Goal: Communication & Community: Answer question/provide support

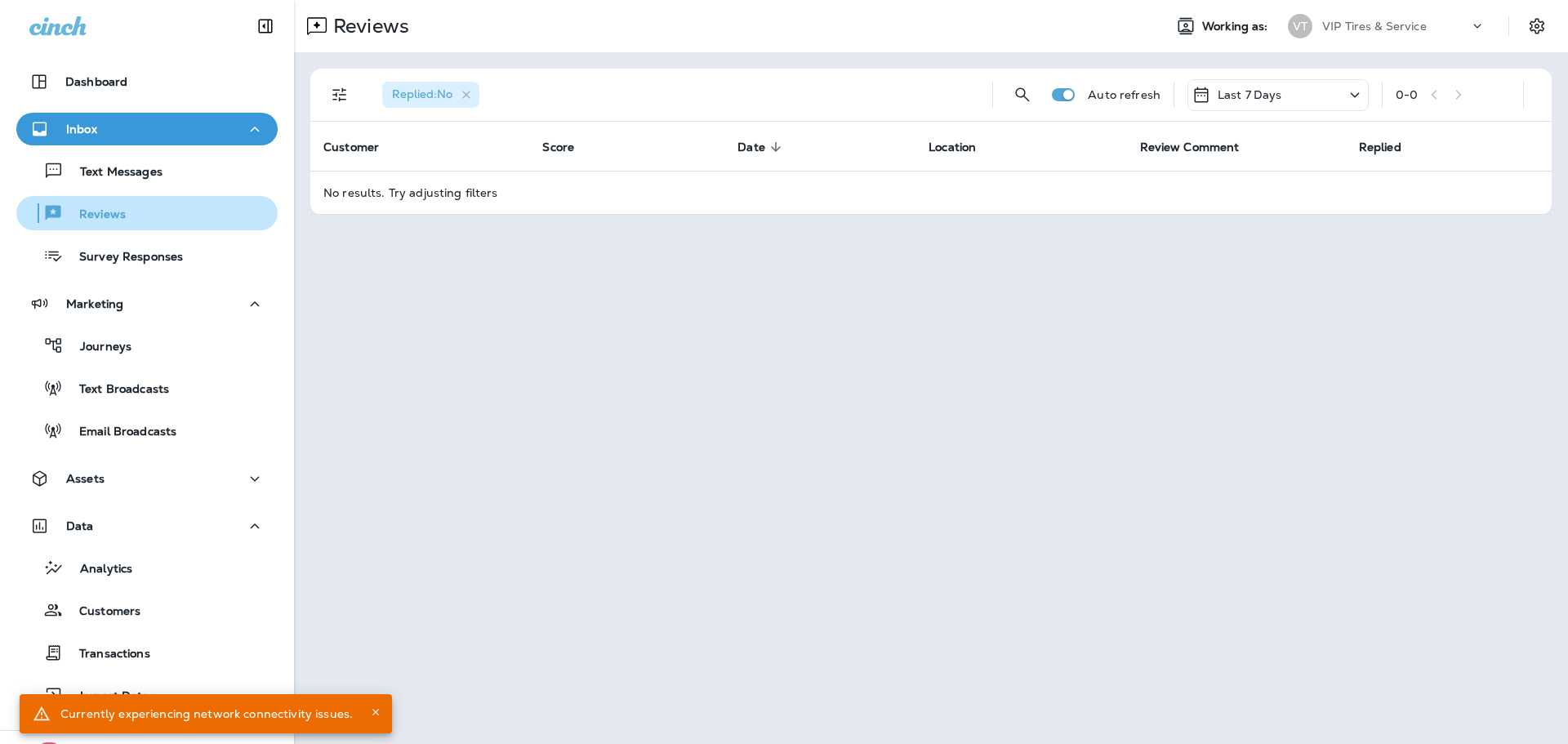
click at [151, 212] on div "Reviews" at bounding box center [147, 213] width 248 height 25
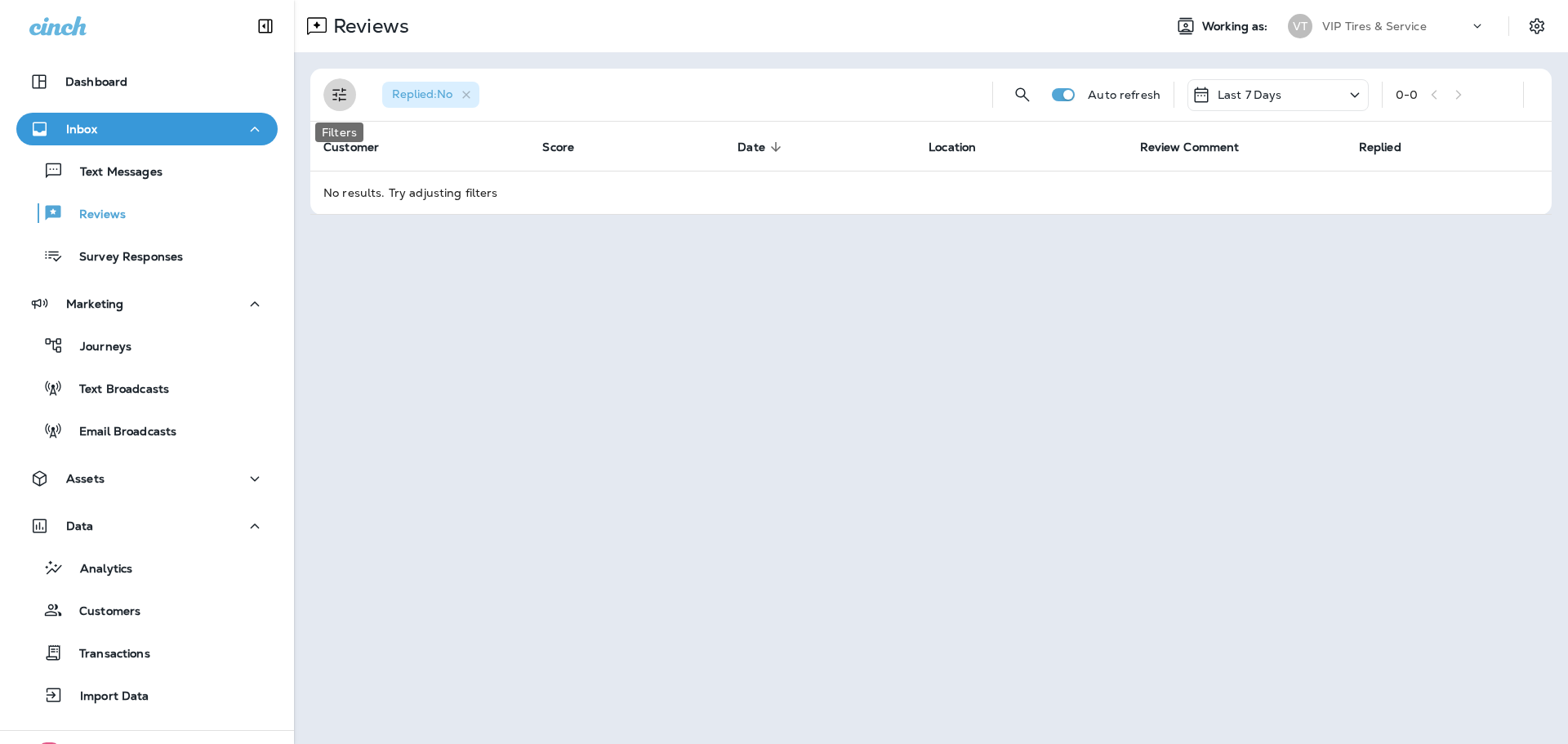
click at [347, 98] on icon "Filters" at bounding box center [340, 95] width 20 height 20
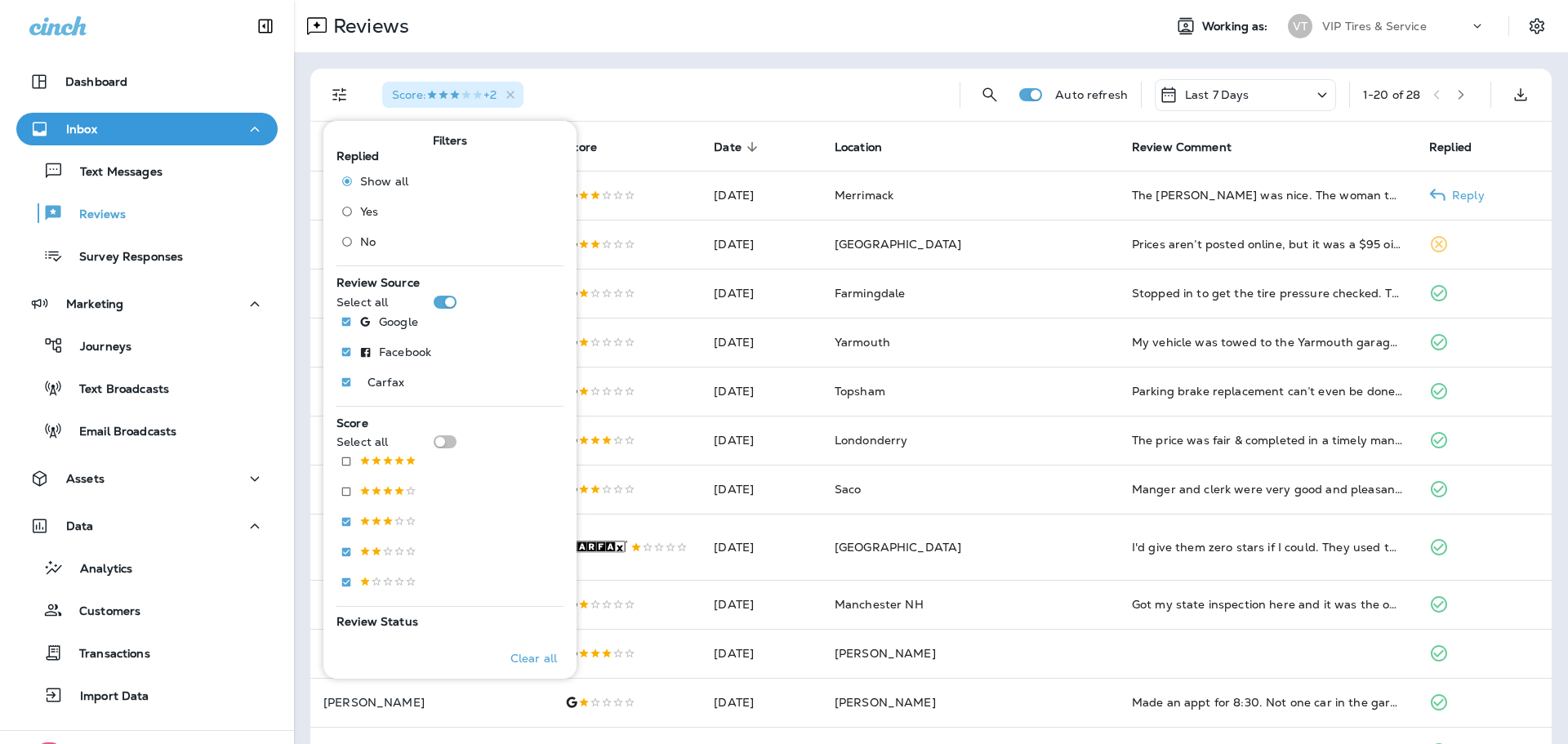
click at [648, 97] on div "Score : +2" at bounding box center [658, 94] width 578 height 52
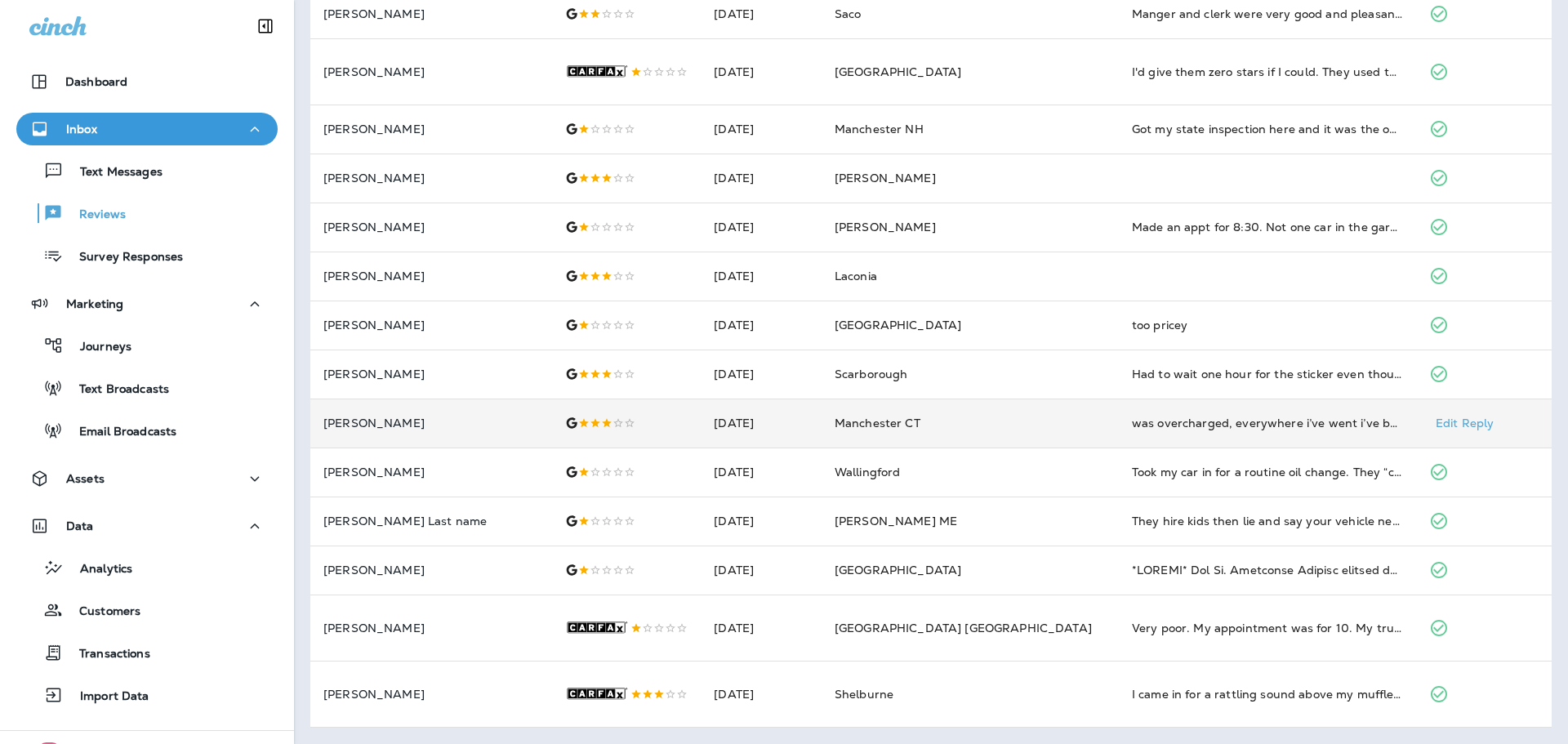
scroll to position [531, 0]
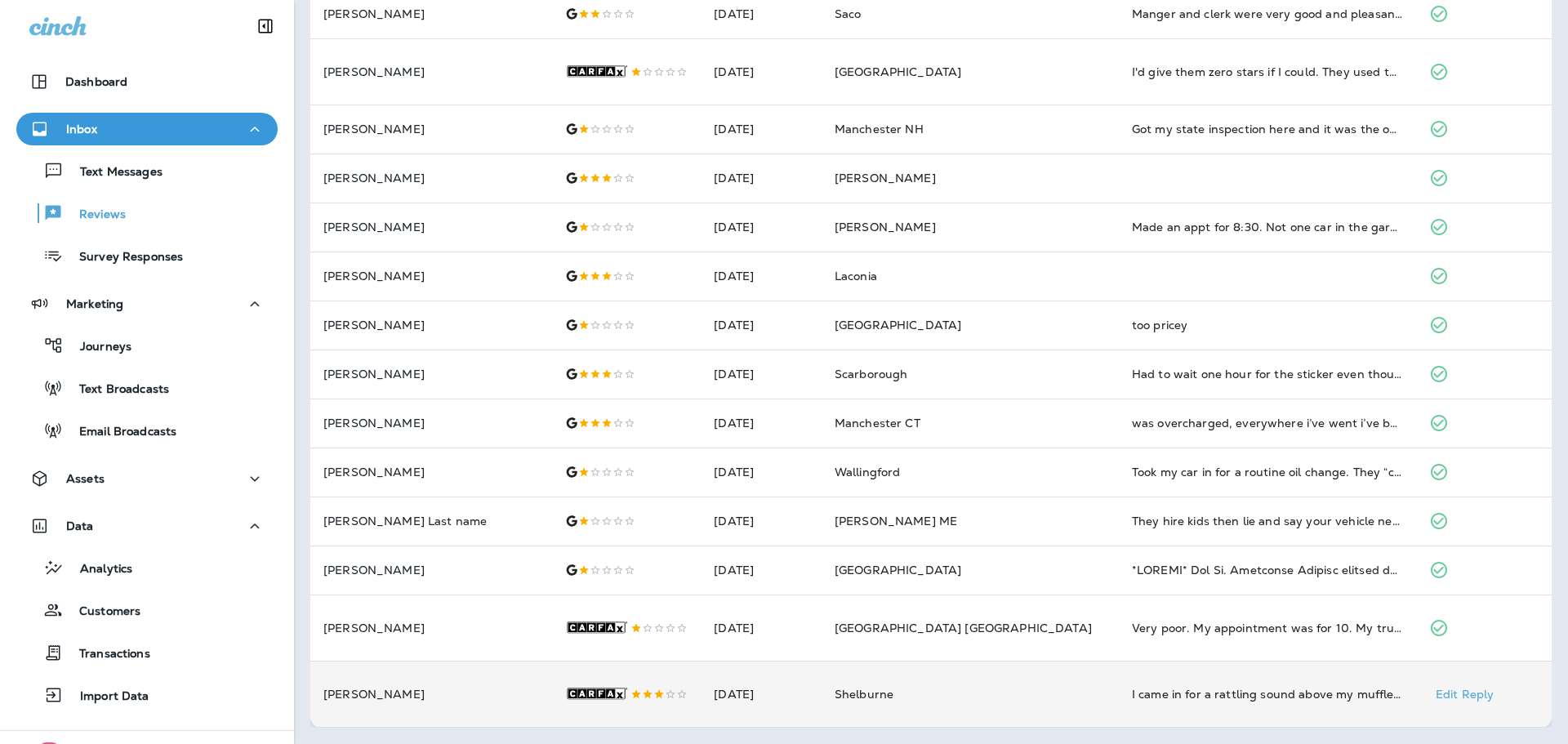
click at [488, 672] on td "[PERSON_NAME]" at bounding box center [431, 694] width 241 height 66
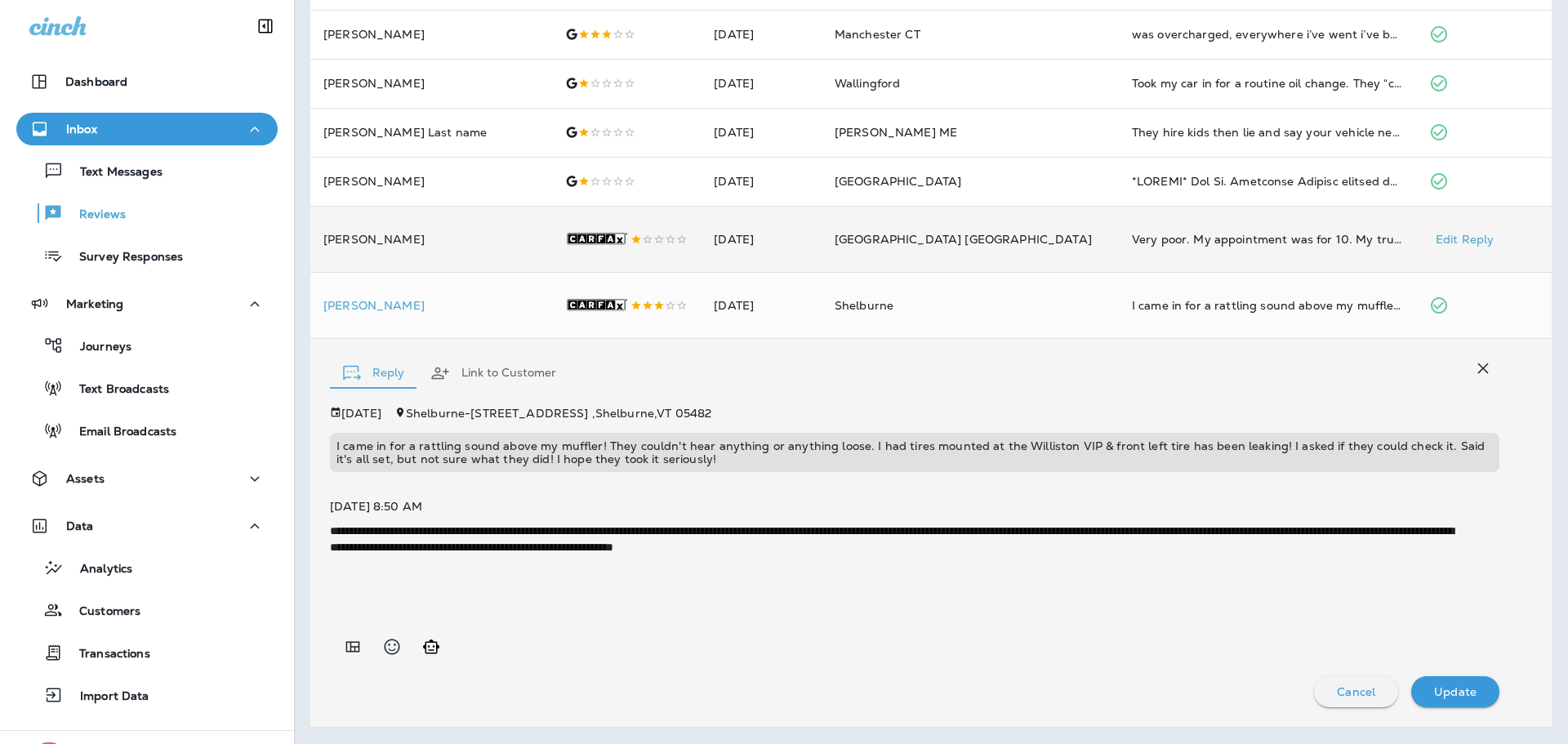
click at [445, 233] on p "[PERSON_NAME]" at bounding box center [432, 239] width 216 height 13
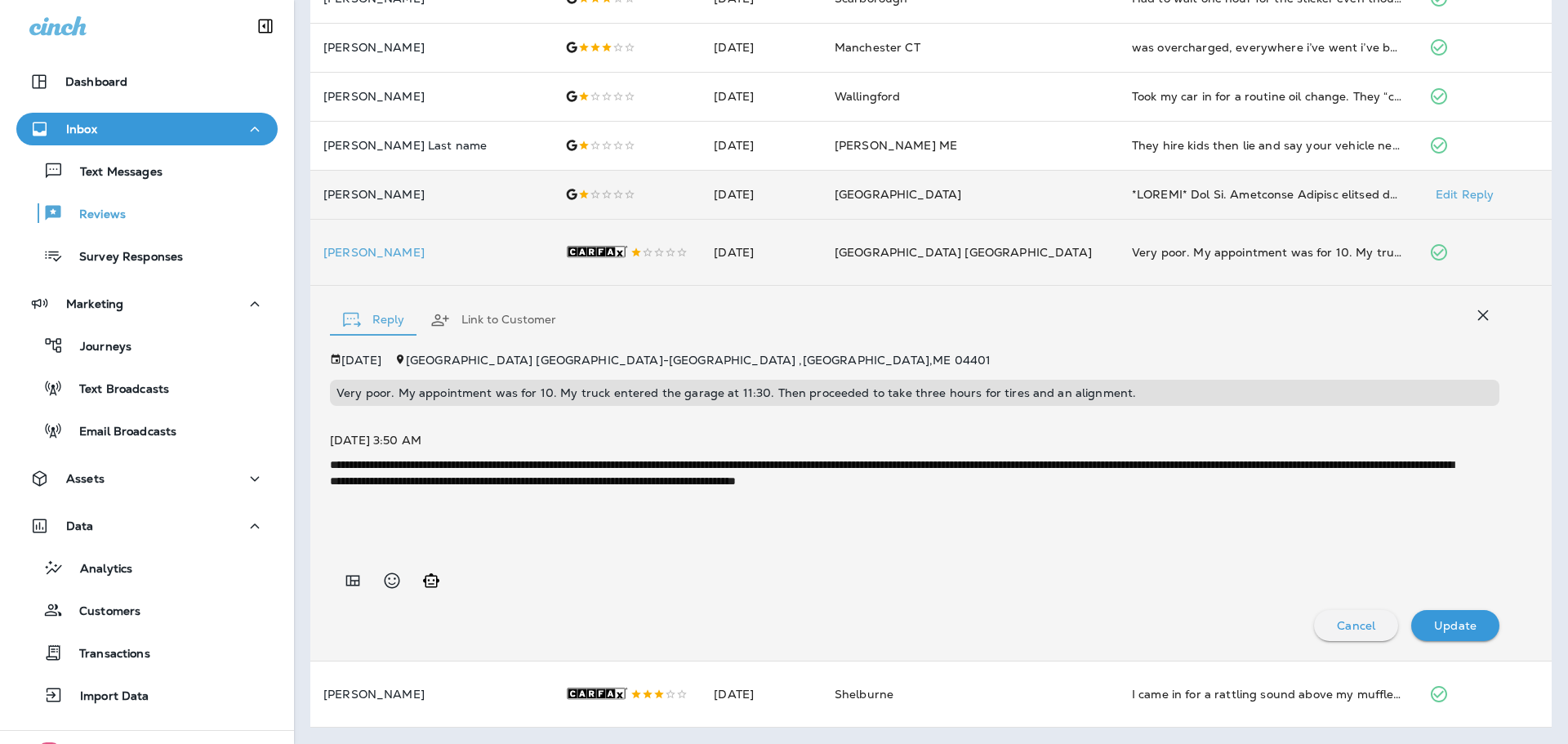
click at [418, 187] on p "[PERSON_NAME]" at bounding box center [432, 194] width 216 height 13
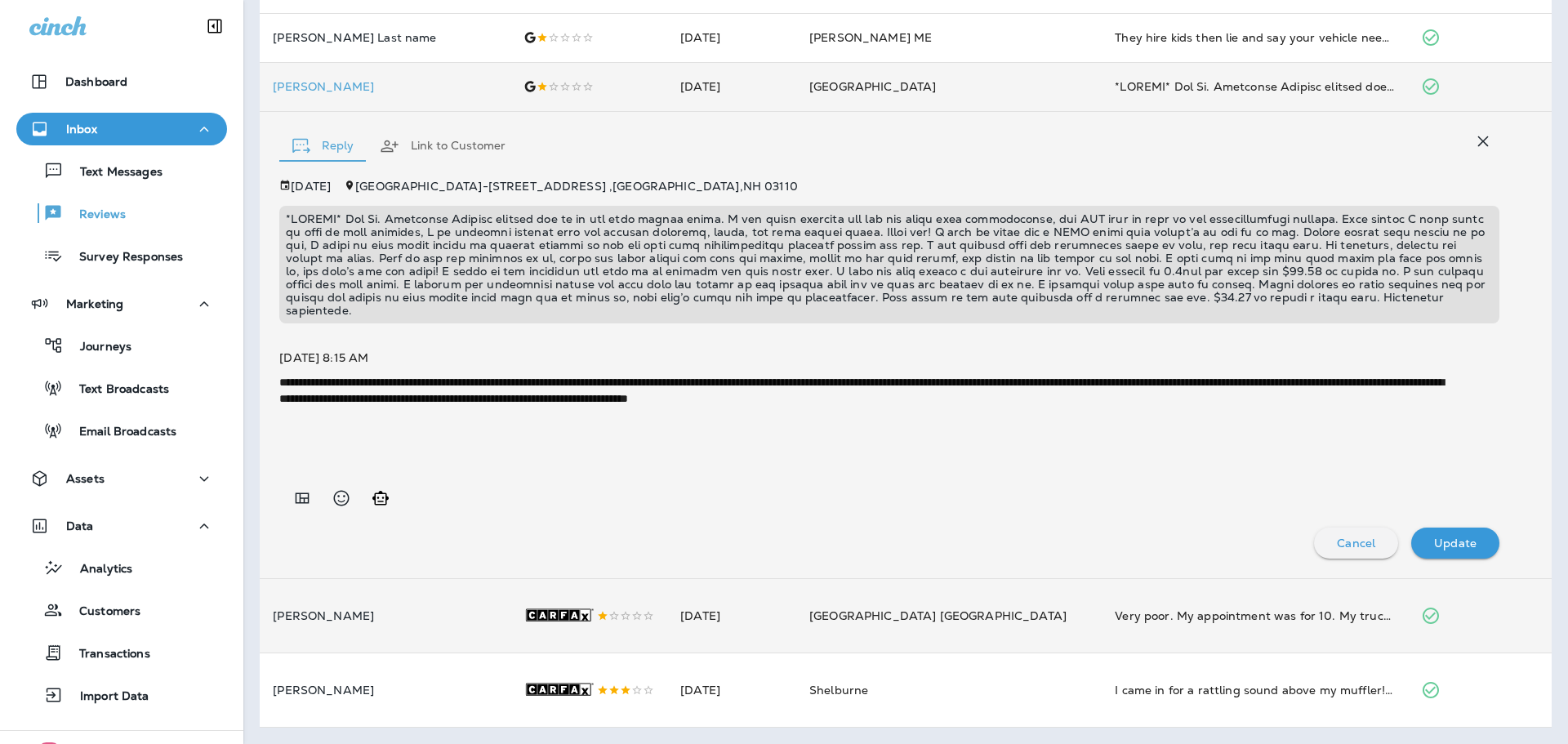
scroll to position [1021, 0]
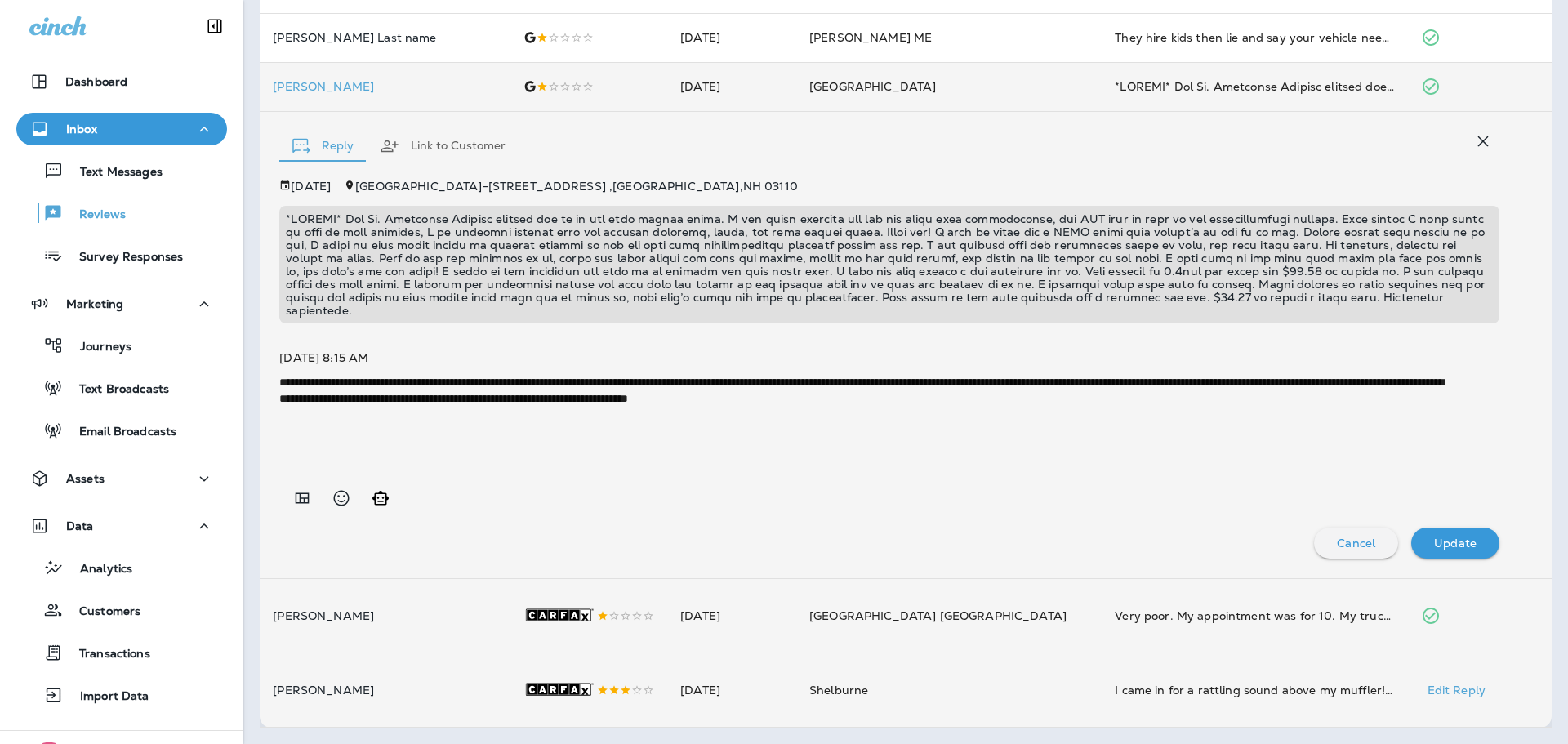
click at [441, 666] on td "[PERSON_NAME]" at bounding box center [384, 690] width 251 height 75
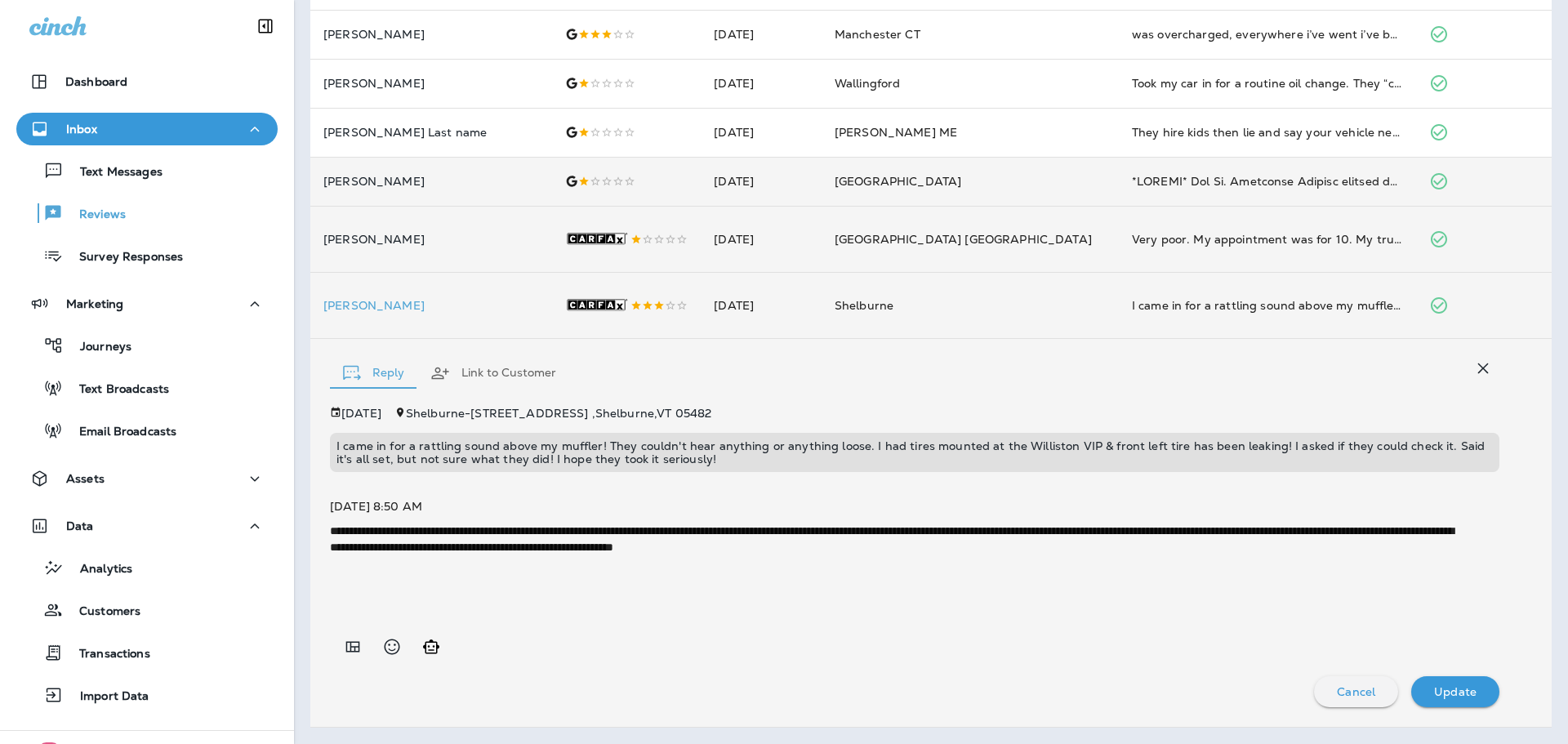
scroll to position [934, 0]
click at [417, 302] on td "[PERSON_NAME]" at bounding box center [431, 305] width 241 height 66
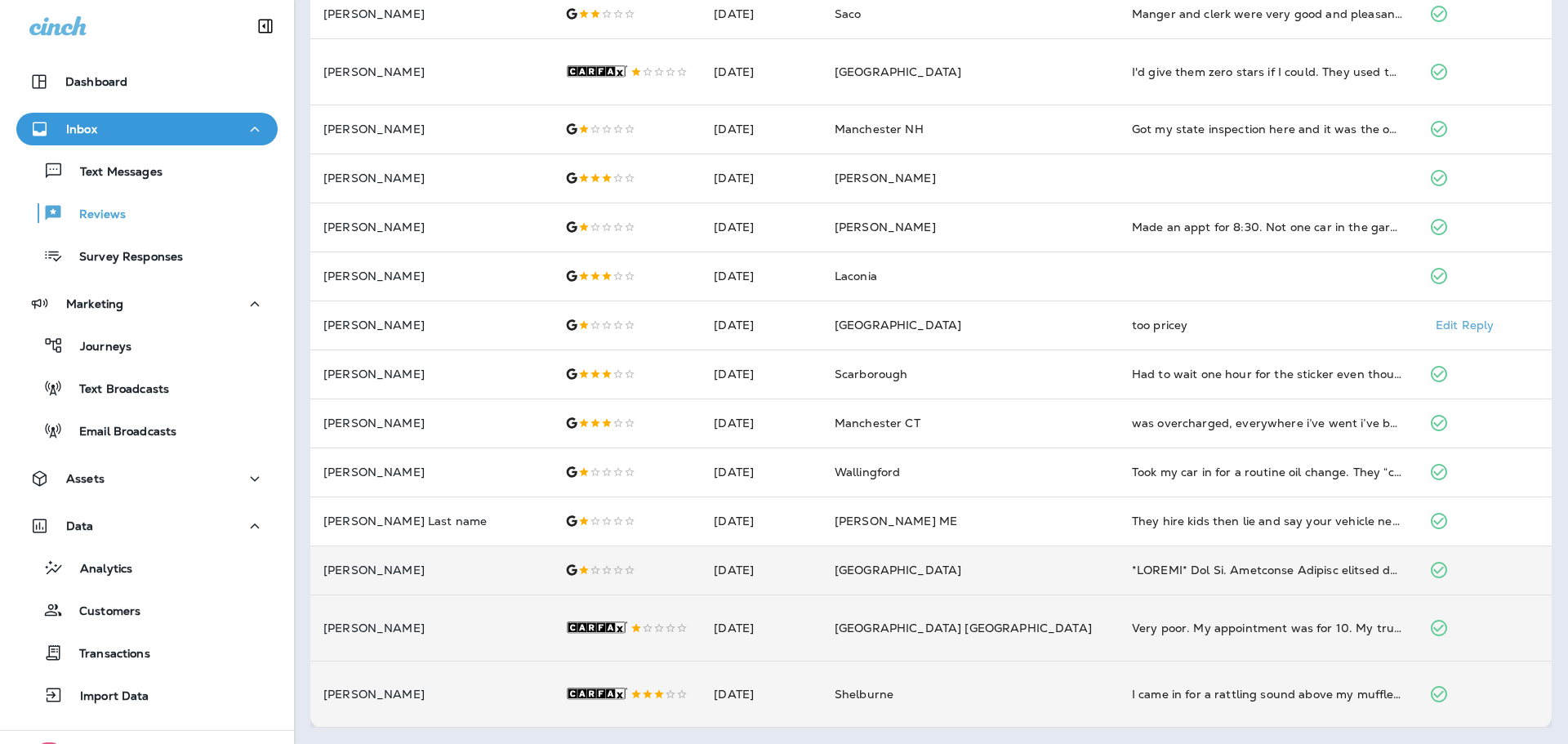
scroll to position [531, 0]
click at [450, 667] on td "[PERSON_NAME]" at bounding box center [431, 694] width 241 height 66
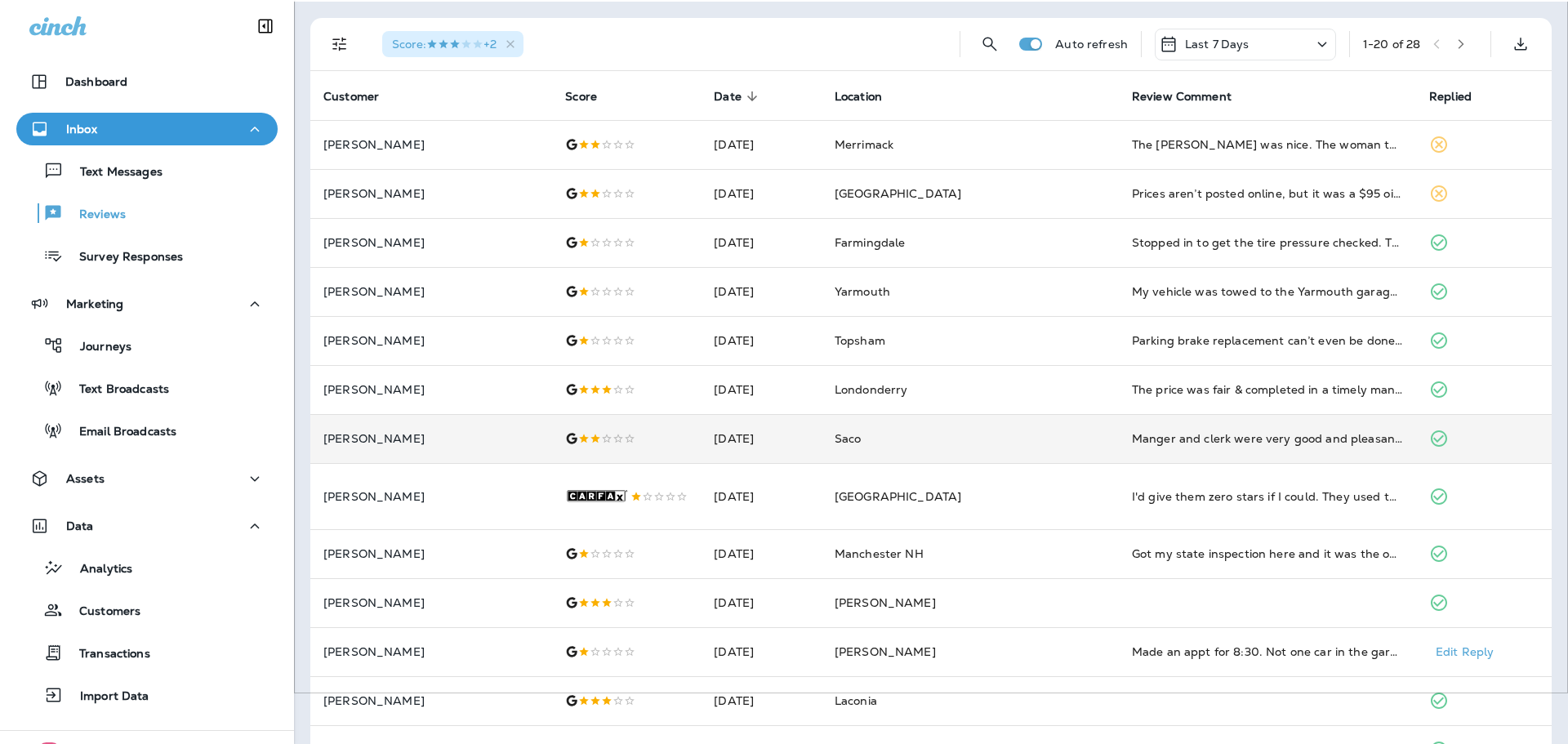
scroll to position [0, 0]
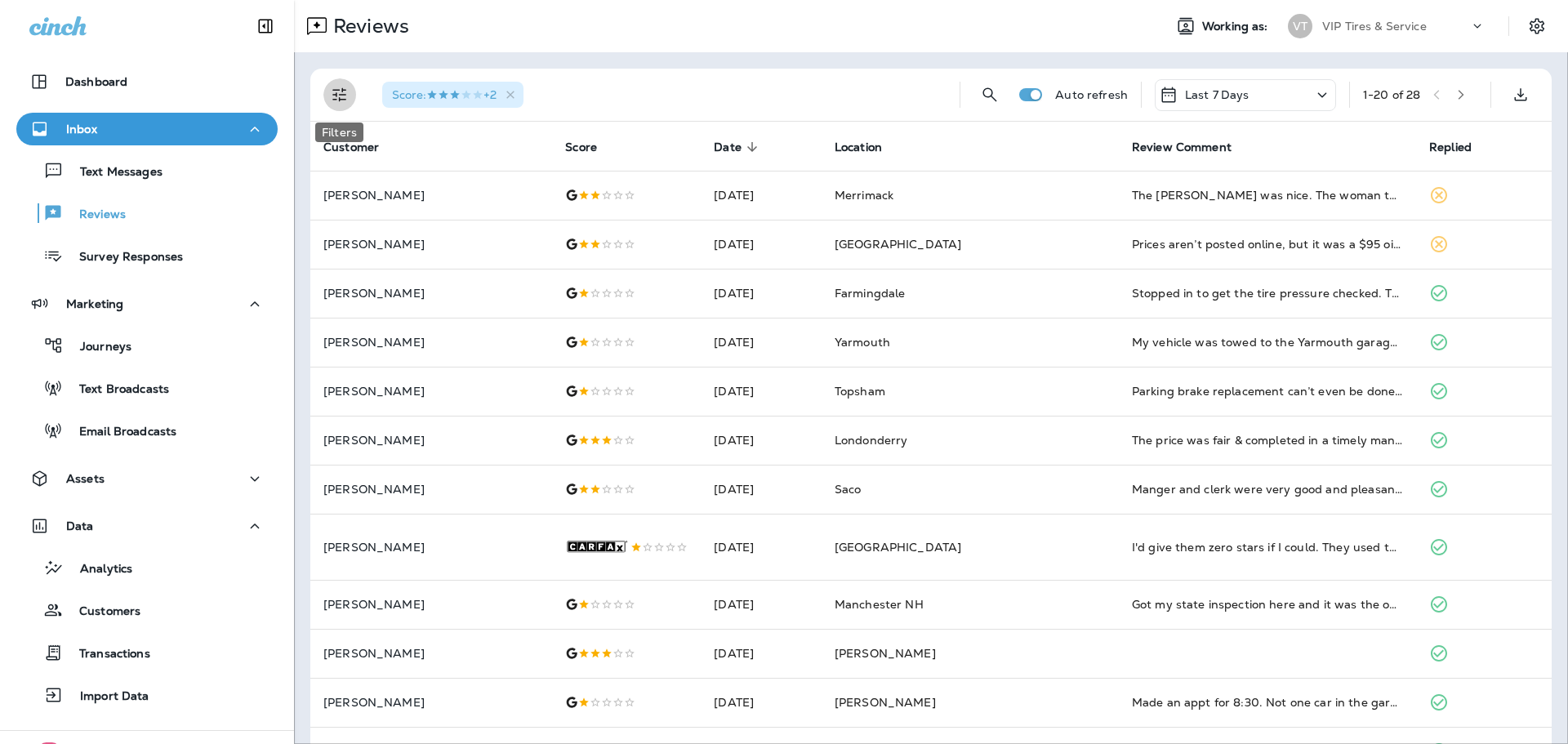
click at [346, 99] on icon "Filters" at bounding box center [340, 95] width 20 height 20
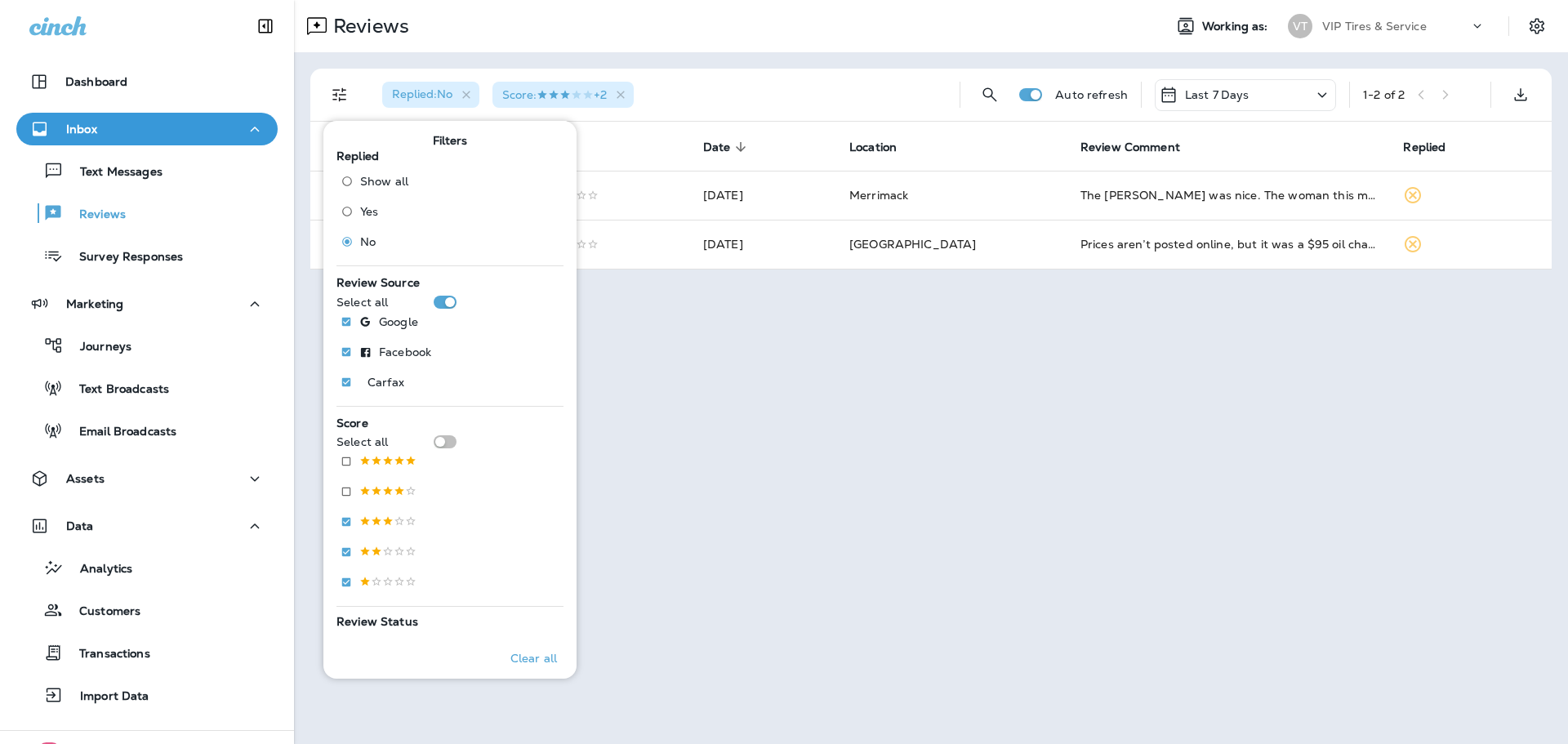
click at [725, 80] on div "Replied : No Score : +2" at bounding box center [658, 94] width 578 height 52
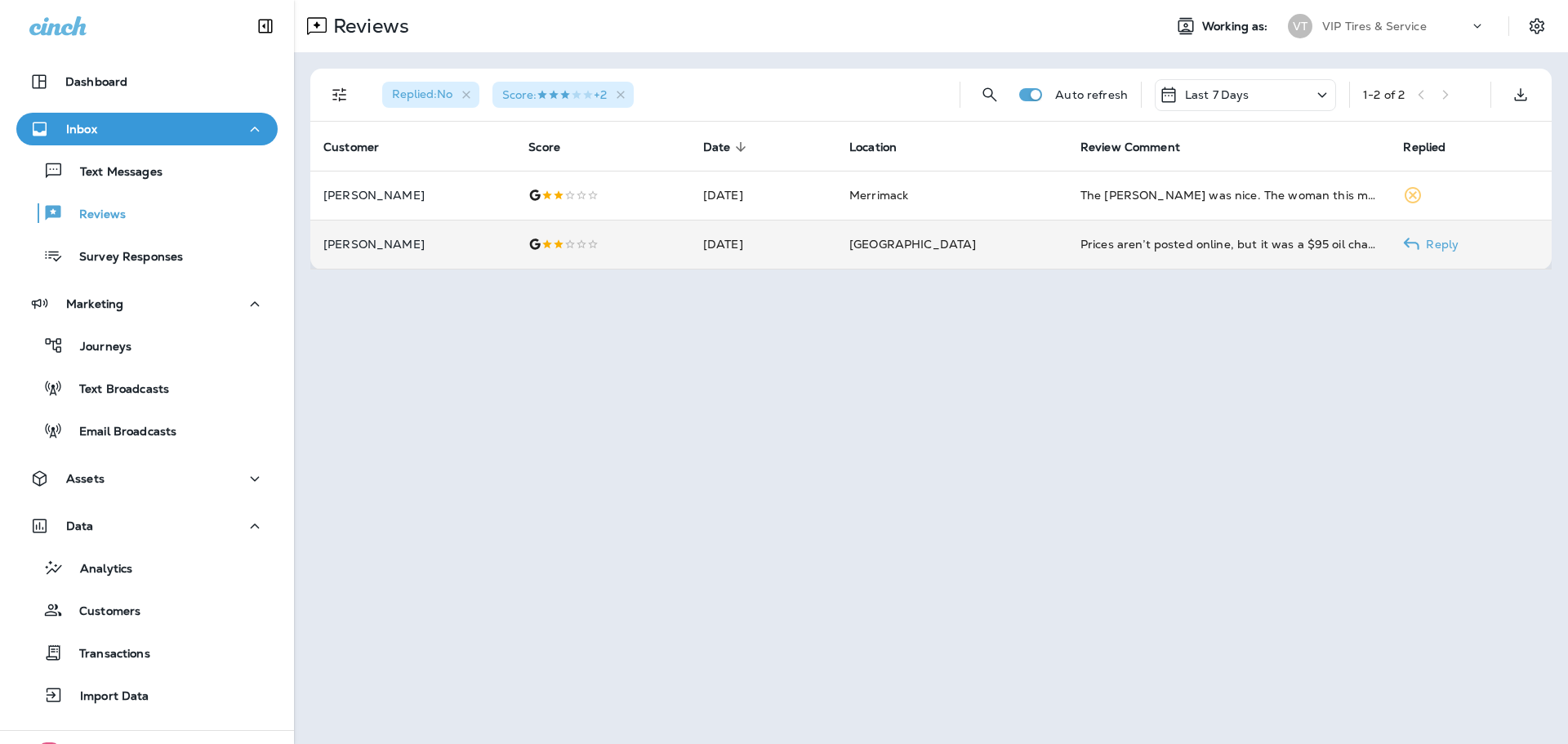
click at [450, 256] on td "[PERSON_NAME]" at bounding box center [413, 244] width 205 height 49
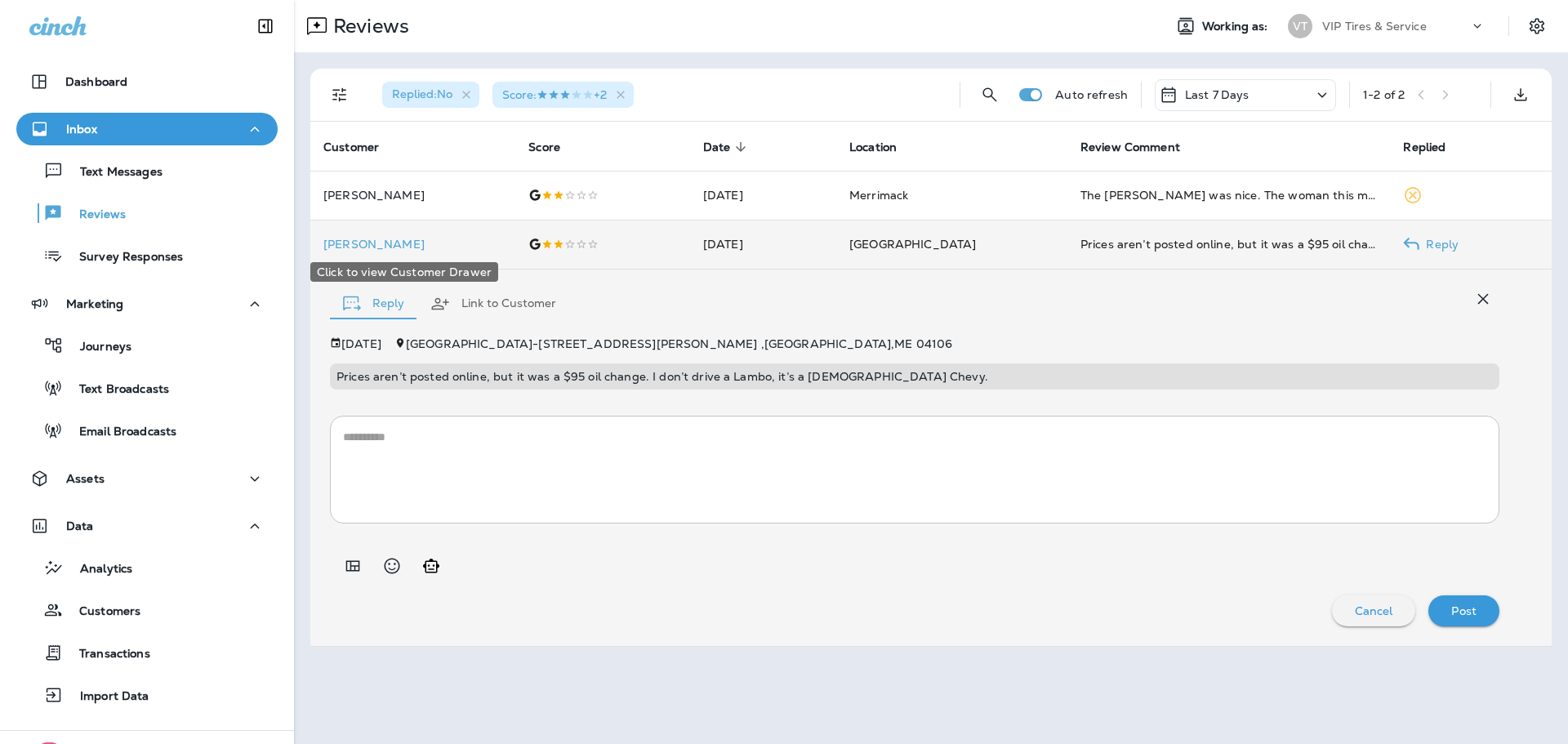
click at [357, 242] on p "[PERSON_NAME]" at bounding box center [413, 244] width 179 height 13
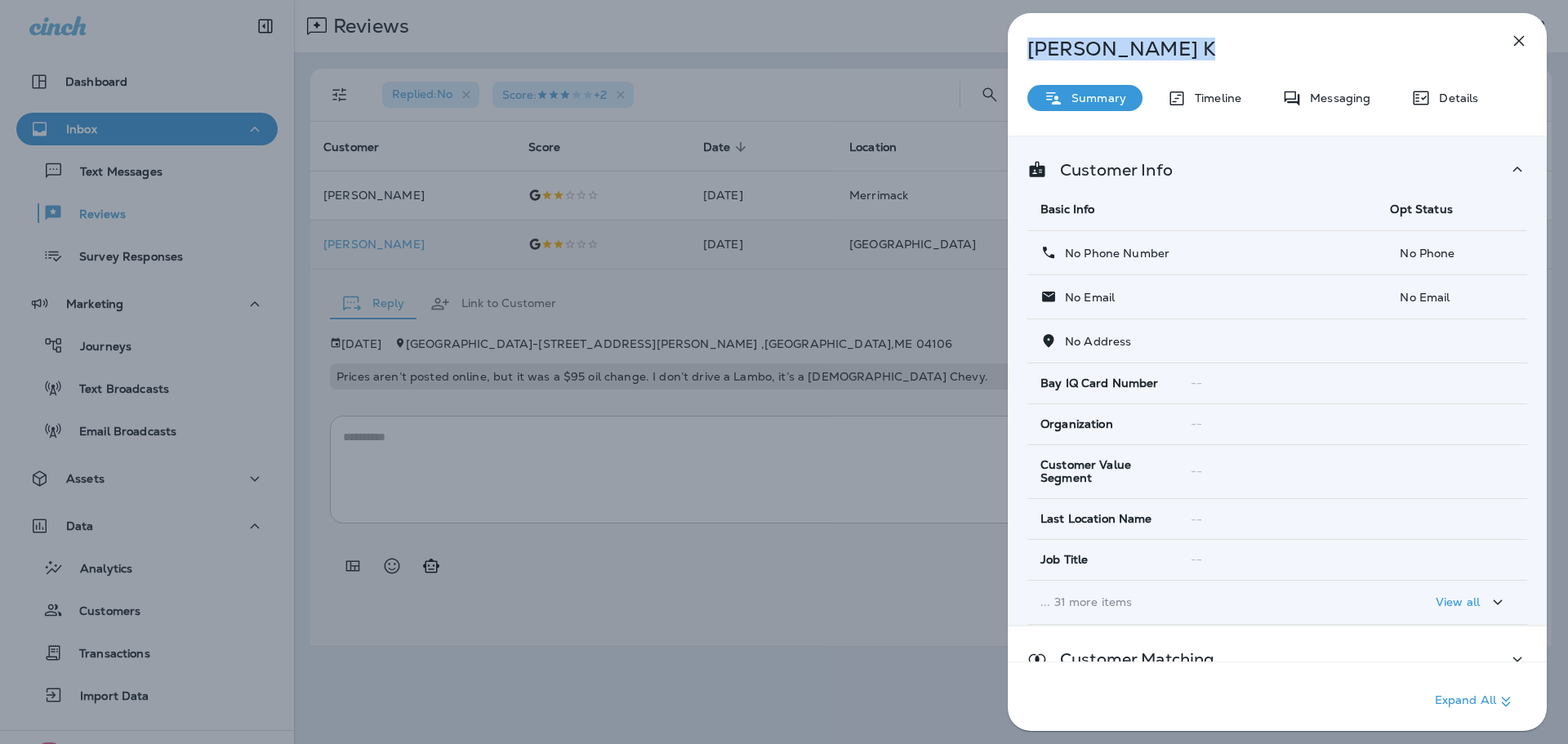
drag, startPoint x: 1121, startPoint y: 50, endPoint x: 1007, endPoint y: 57, distance: 114.2
click at [1007, 57] on div "[PERSON_NAME] K Summary Timeline Messaging Details Customer Info Basic Info Opt…" at bounding box center [1277, 372] width 581 height 744
copy p "[PERSON_NAME]"
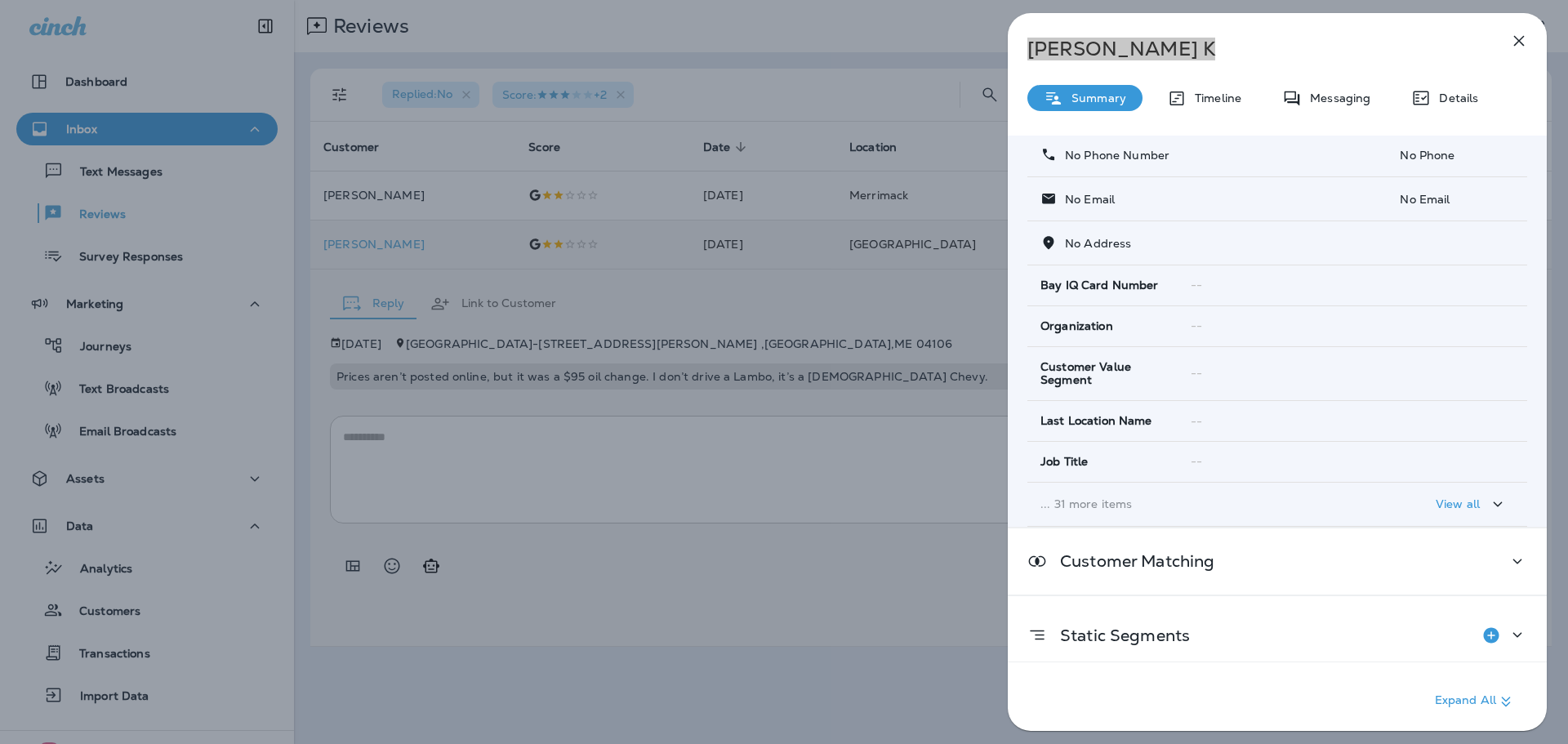
scroll to position [112, 0]
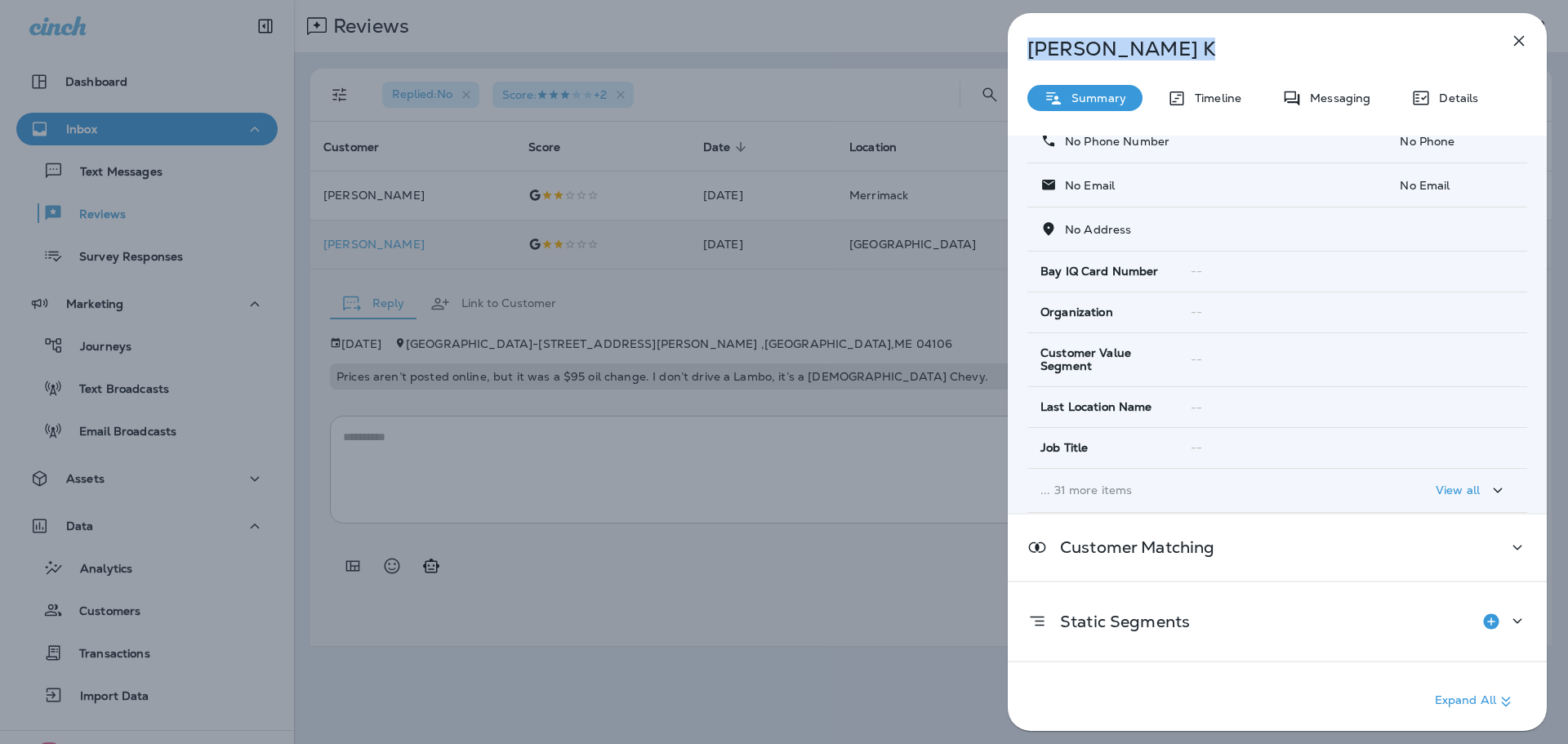
click at [820, 451] on div "[PERSON_NAME] K Summary Timeline Messaging Details Customer Info Basic Info Opt…" at bounding box center [784, 372] width 1568 height 744
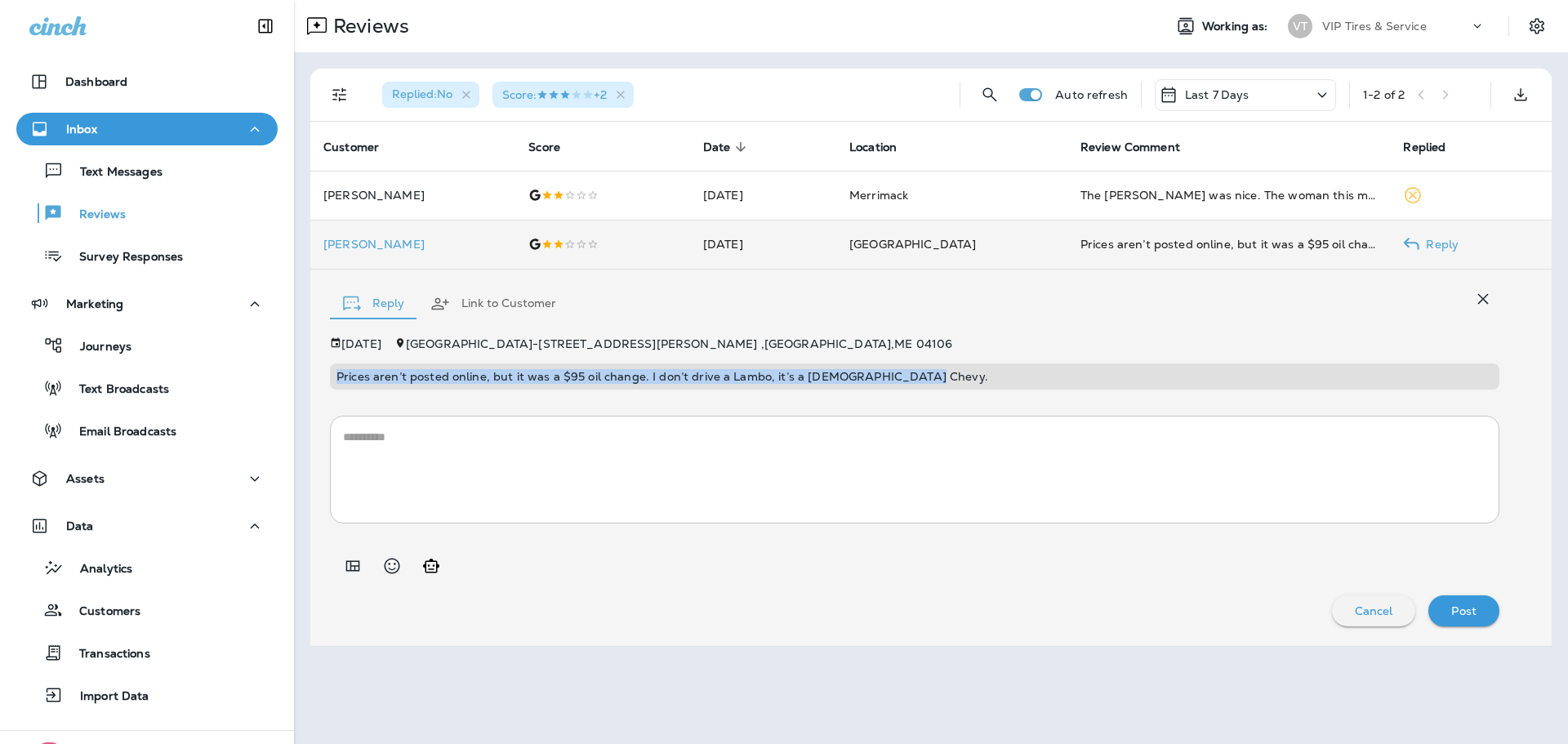
drag, startPoint x: 924, startPoint y: 376, endPoint x: 330, endPoint y: 379, distance: 594.0
click at [330, 379] on div "Prices aren’t posted online, but it was a $95 oil change. I don’t drive a Lambo…" at bounding box center [915, 377] width 1169 height 27
copy p "Prices aren’t posted online, but it was a $95 oil change. I don’t drive a Lambo…"
click at [577, 481] on textarea at bounding box center [915, 469] width 1144 height 81
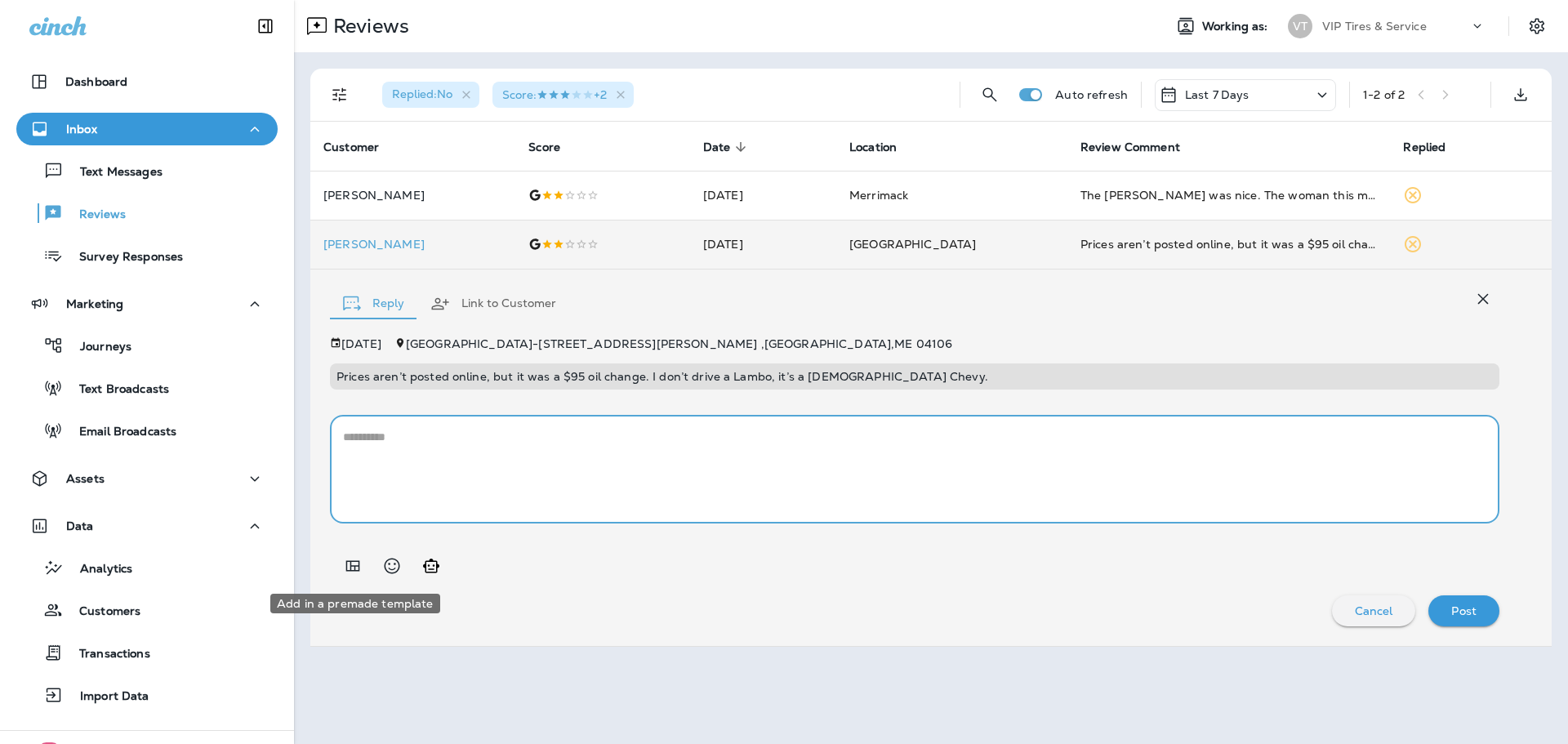
click at [354, 568] on icon "Add in a premade template" at bounding box center [353, 565] width 14 height 10
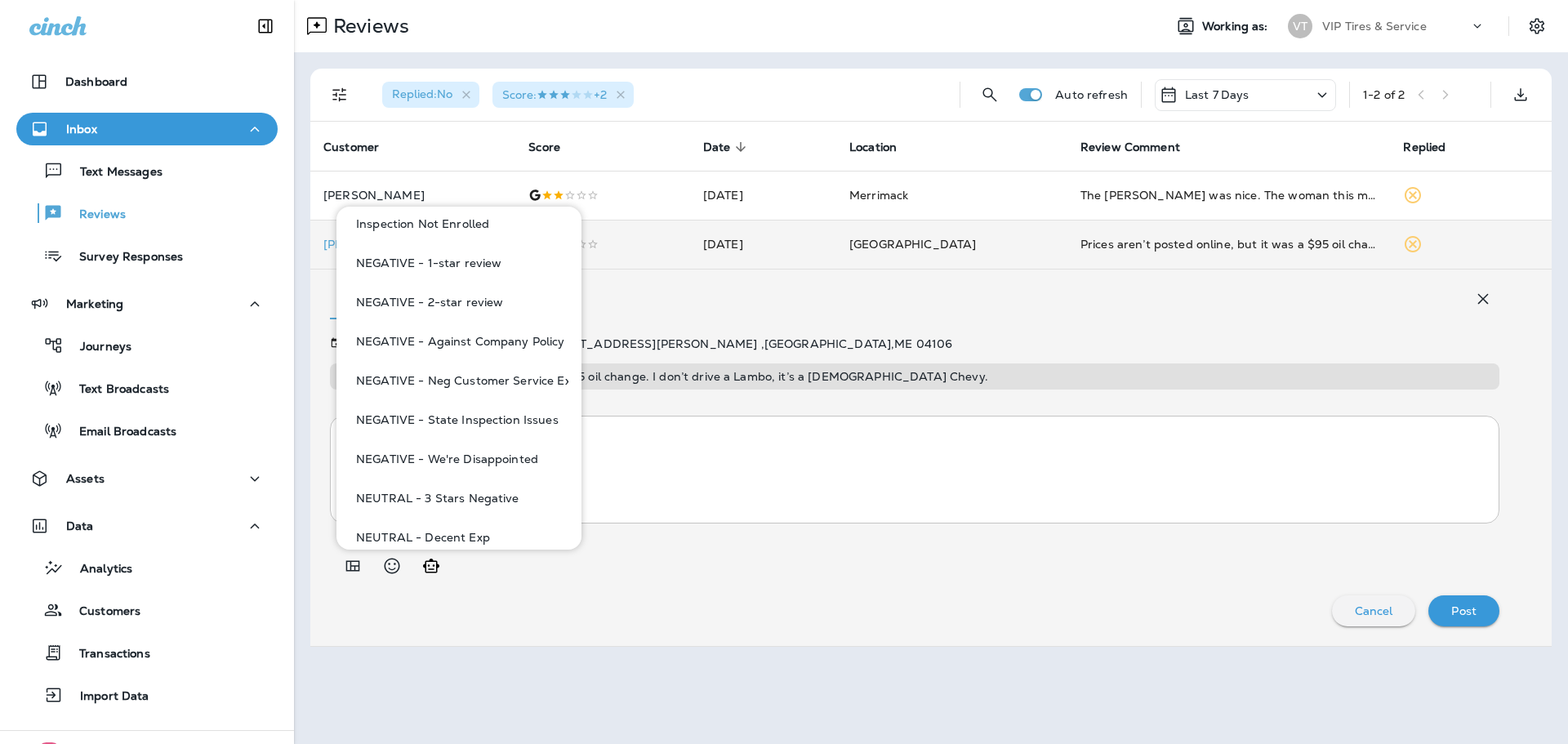
scroll to position [653, 0]
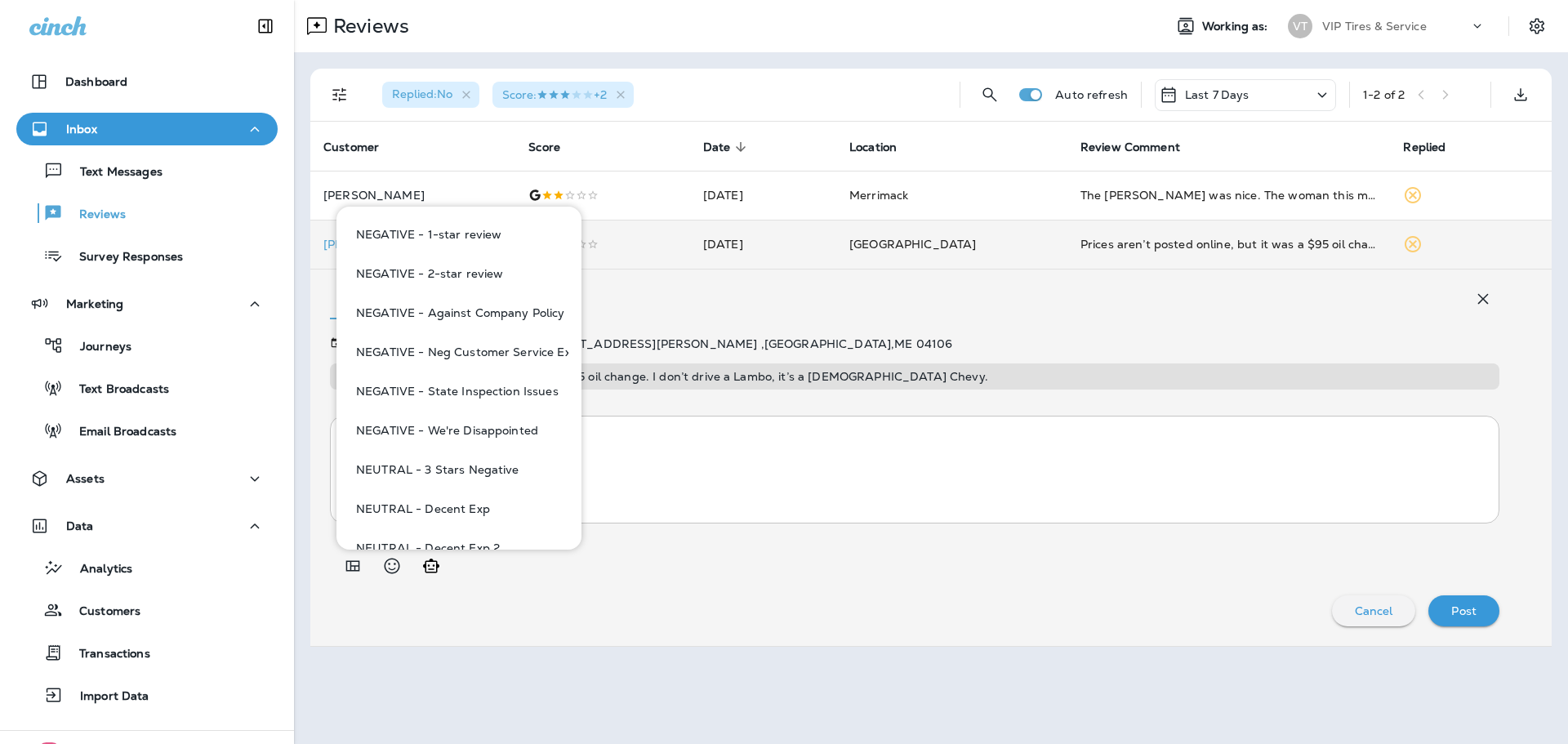
click at [605, 439] on textarea at bounding box center [915, 469] width 1144 height 81
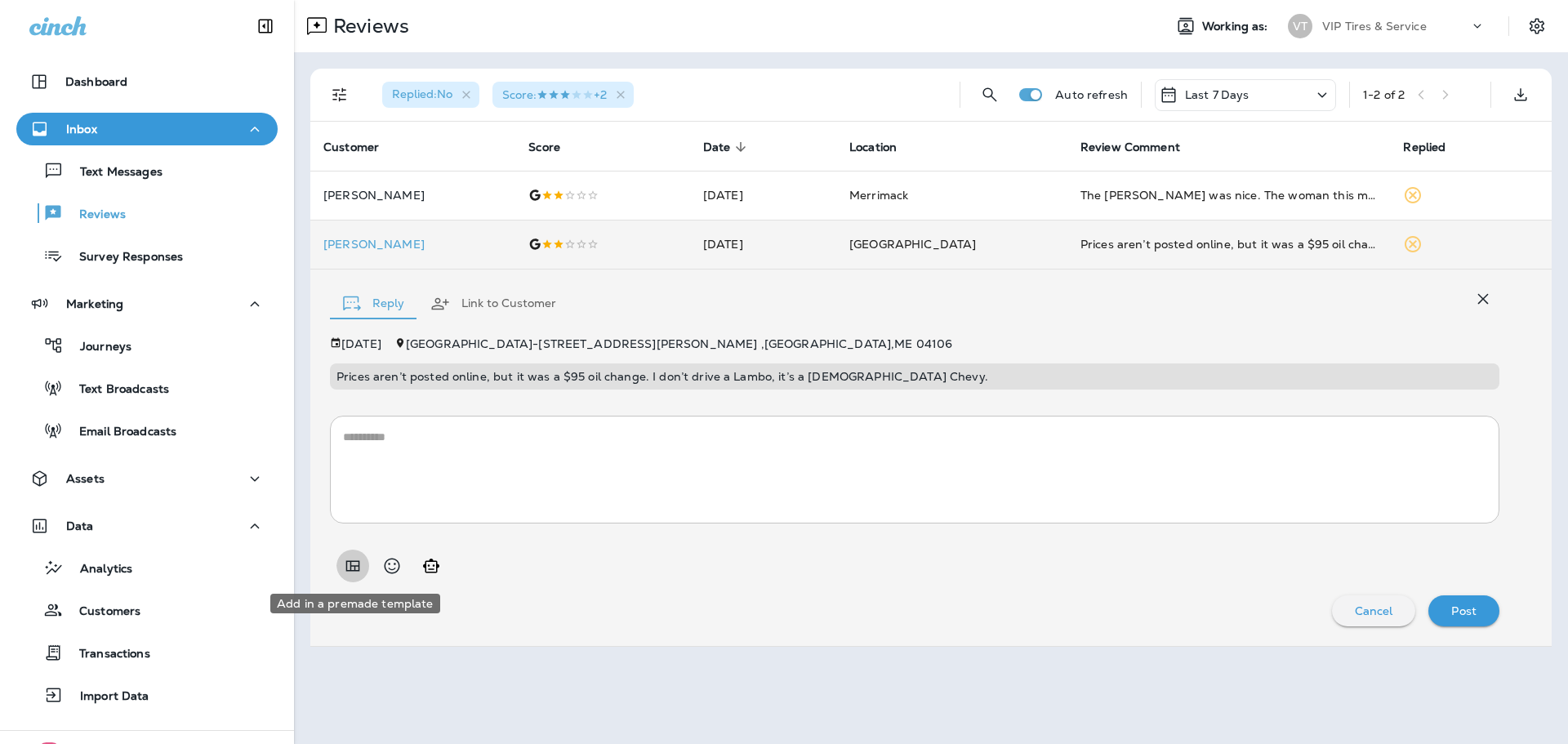
click at [357, 562] on icon "Add in a premade template" at bounding box center [352, 565] width 20 height 20
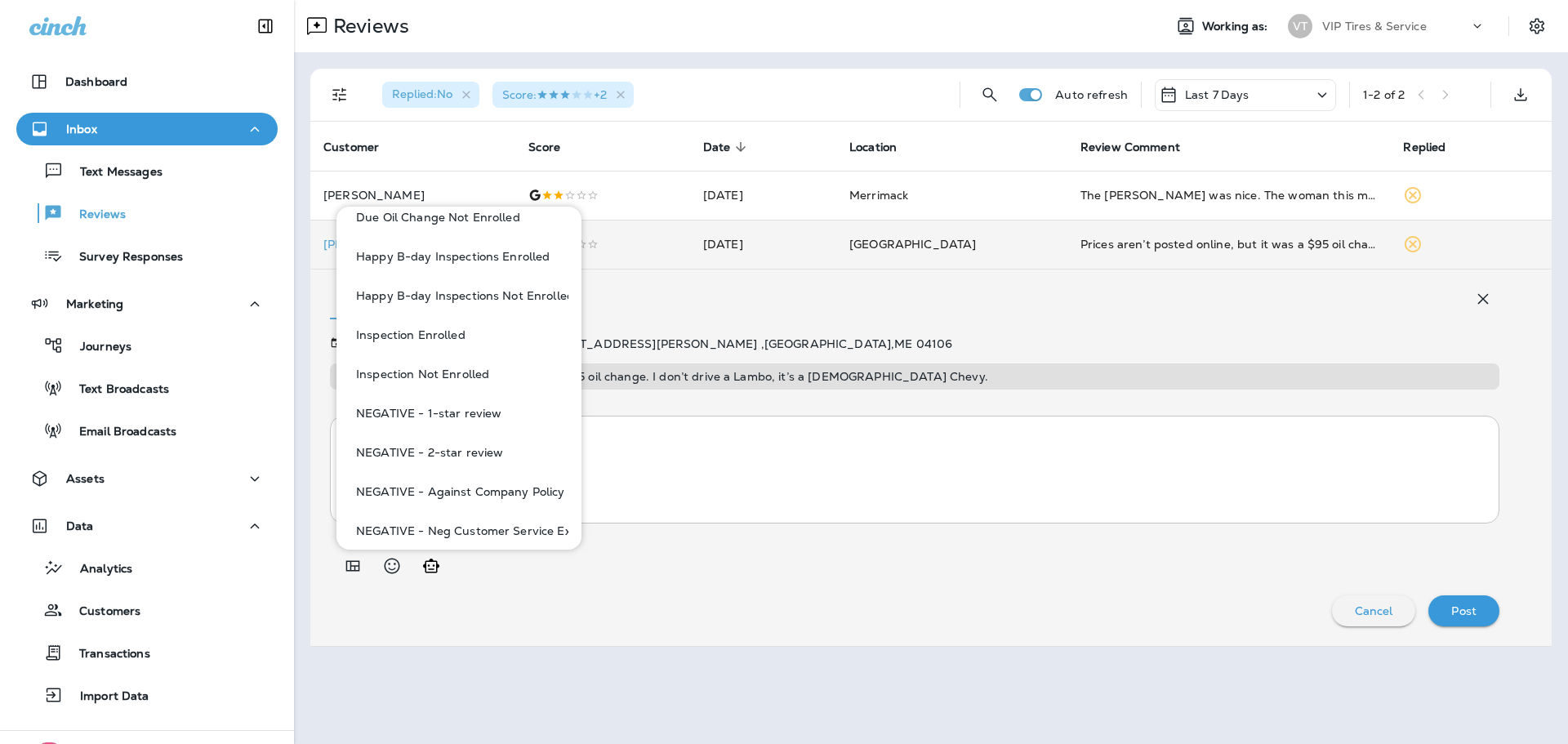
scroll to position [572, 0]
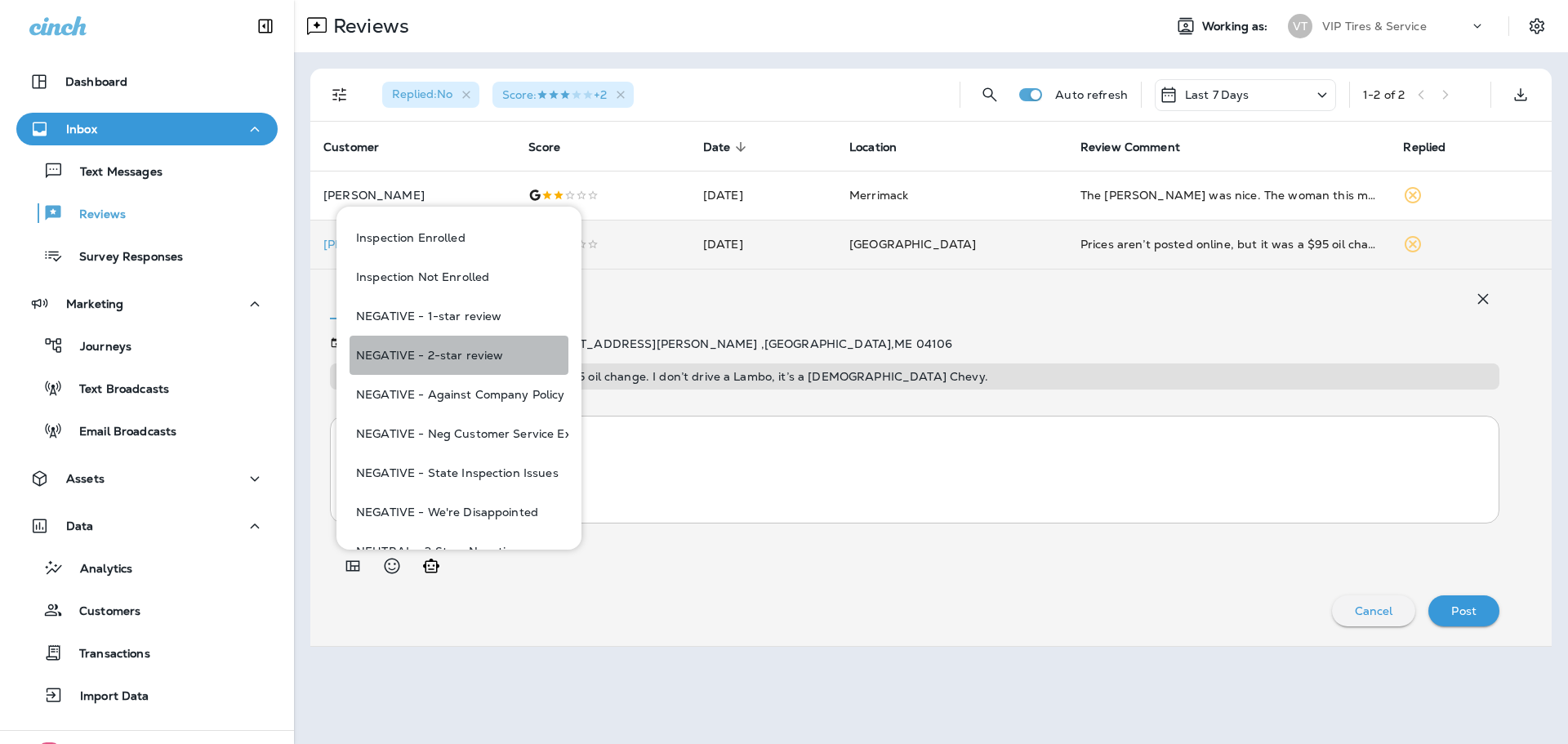
click at [503, 360] on button "NEGATIVE - 2-star review" at bounding box center [458, 355] width 219 height 39
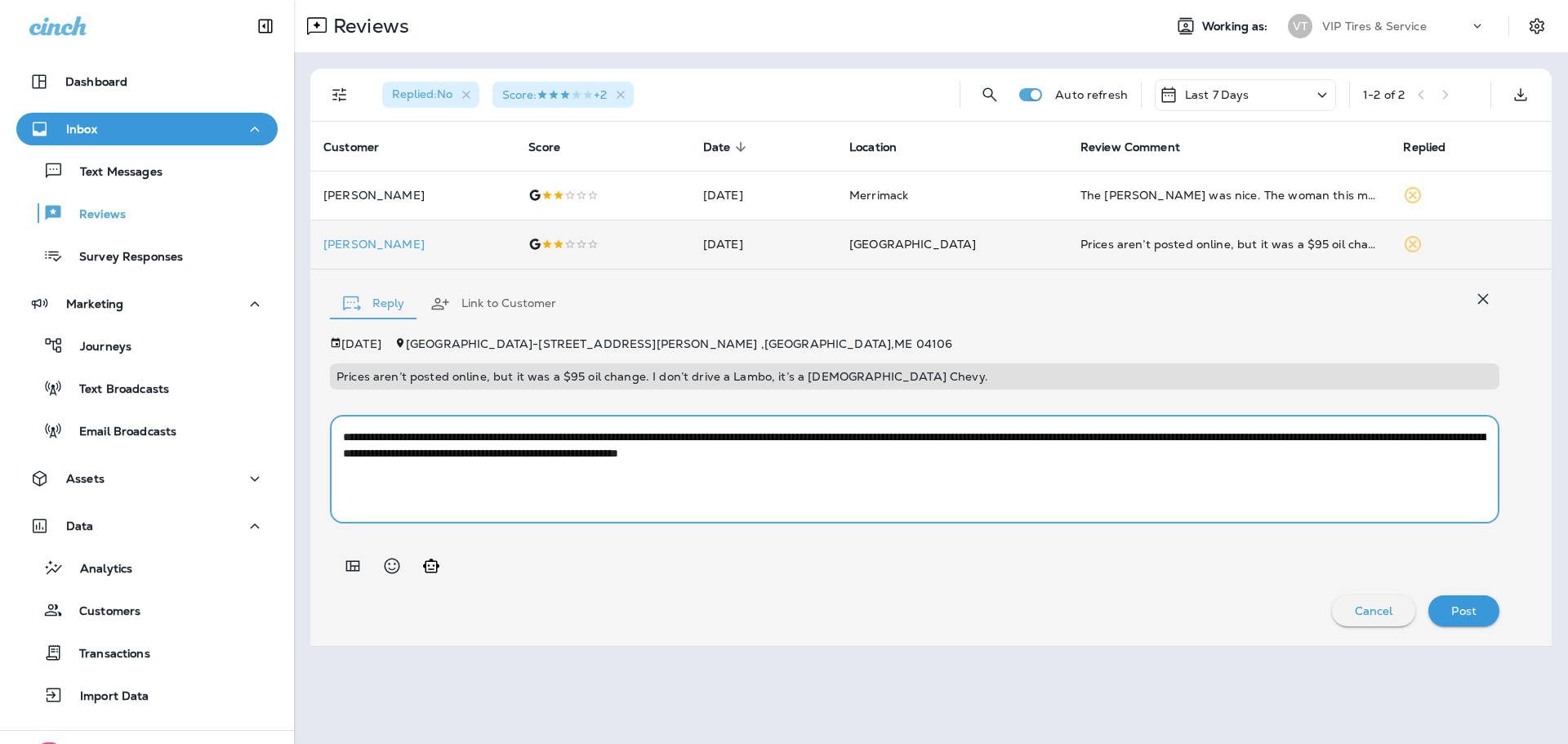
drag, startPoint x: 758, startPoint y: 456, endPoint x: 707, endPoint y: 463, distance: 51.5
click at [707, 463] on textarea "**********" at bounding box center [915, 469] width 1144 height 81
type textarea "**********"
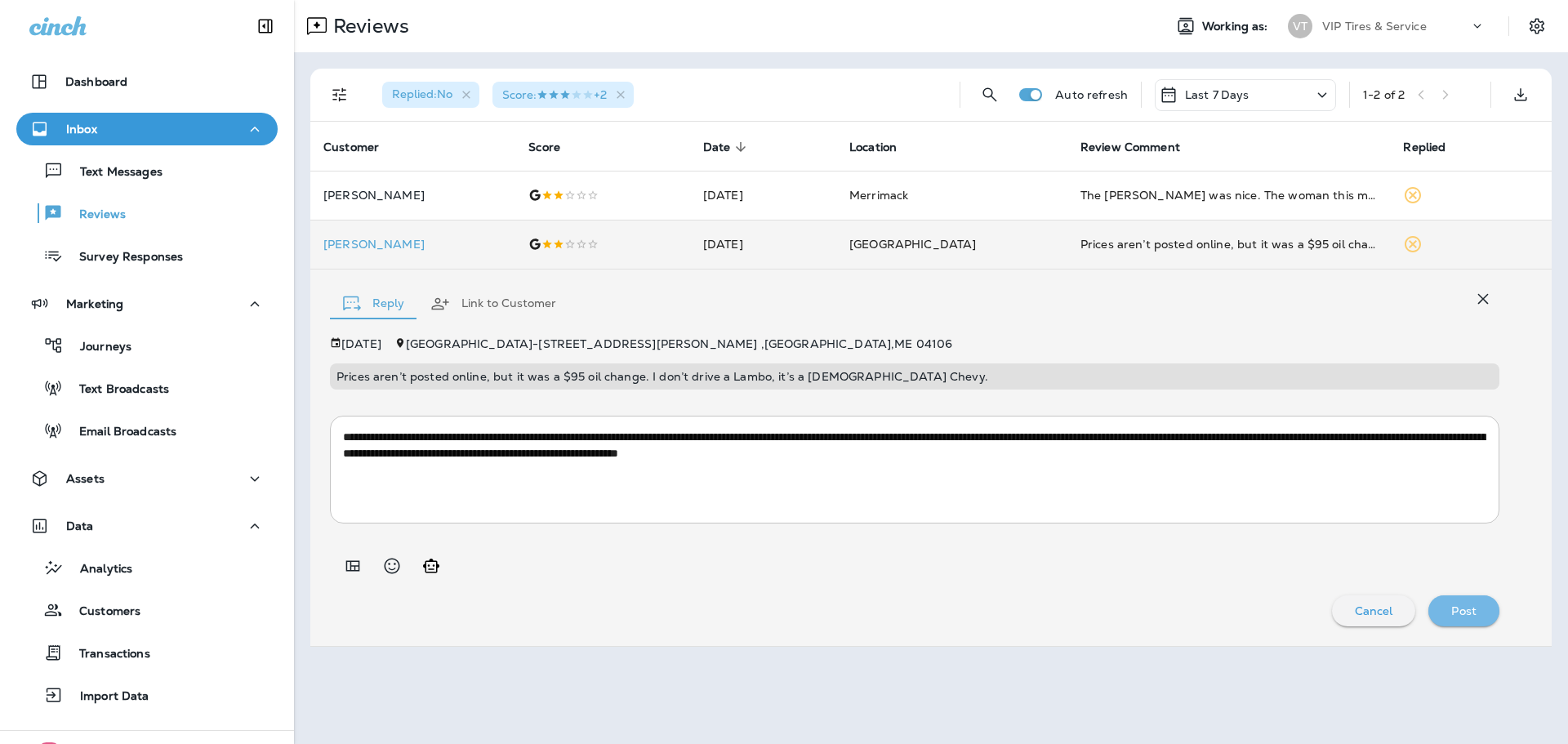
click at [1472, 611] on p "Post" at bounding box center [1464, 611] width 26 height 13
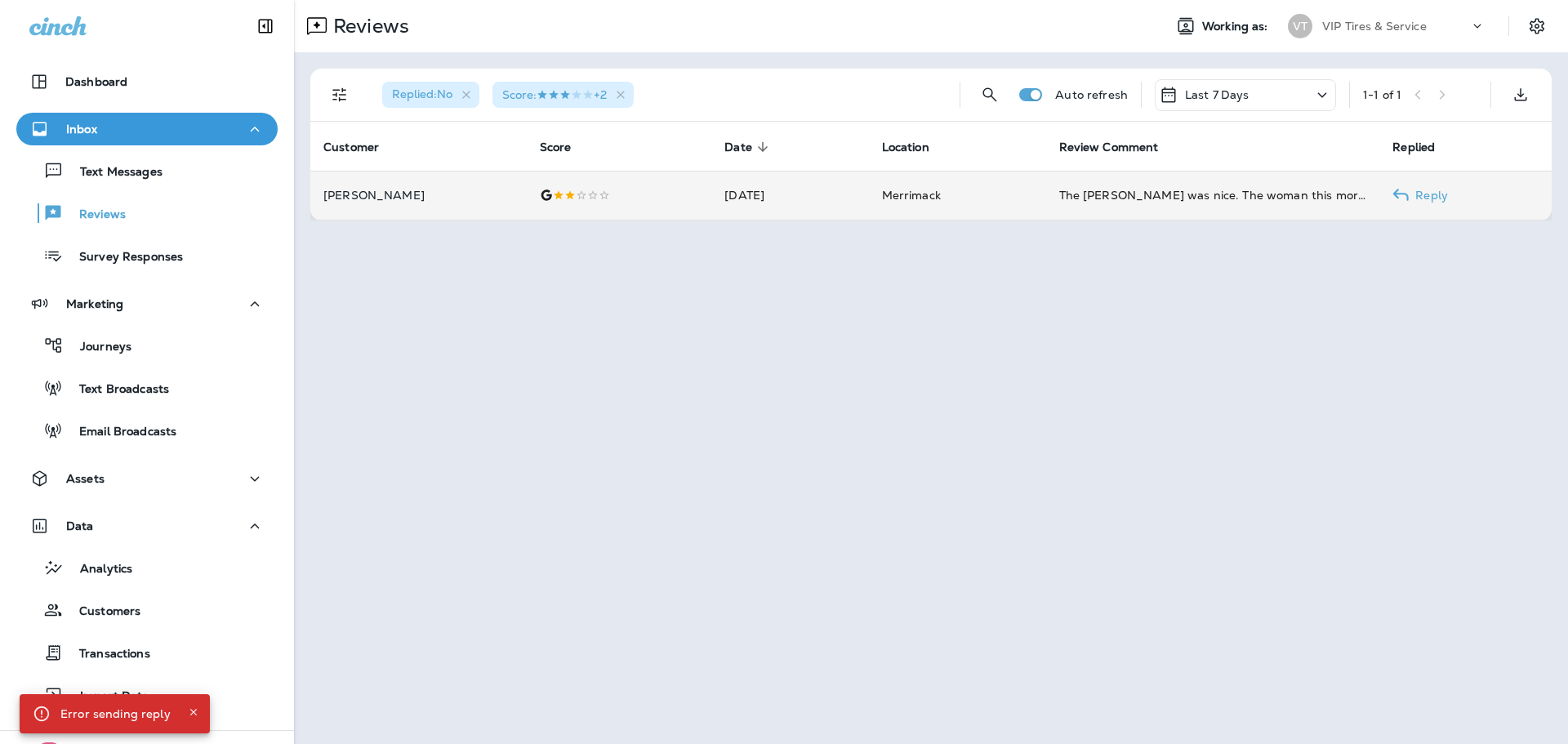
click at [467, 202] on td "[PERSON_NAME]" at bounding box center [419, 195] width 217 height 49
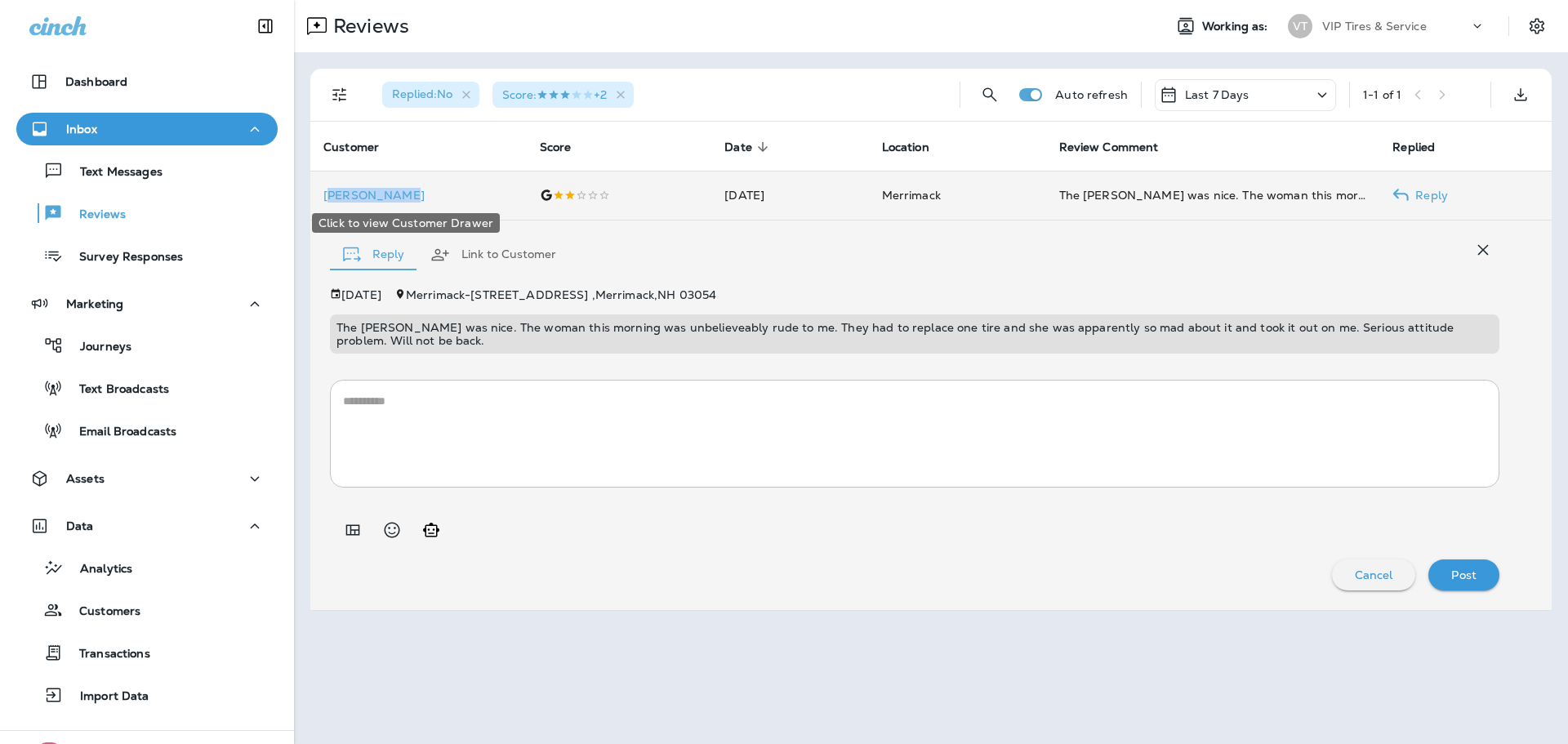
drag, startPoint x: 401, startPoint y: 200, endPoint x: 328, endPoint y: 196, distance: 73.1
click at [328, 196] on p "[PERSON_NAME]" at bounding box center [419, 195] width 190 height 13
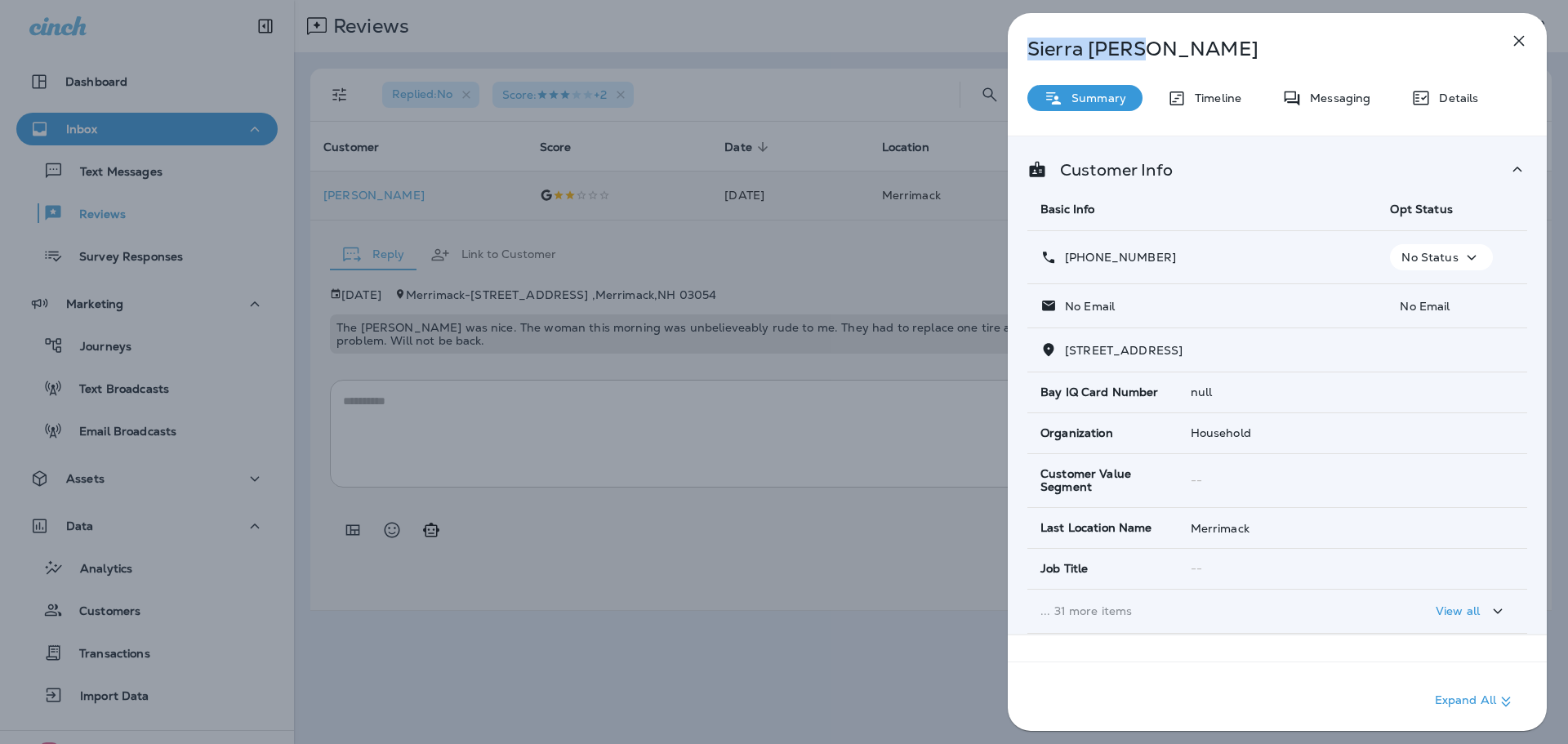
drag, startPoint x: 1024, startPoint y: 47, endPoint x: 1150, endPoint y: 39, distance: 126.3
click at [1150, 39] on div "[PERSON_NAME]" at bounding box center [1251, 49] width 485 height 23
copy p "[PERSON_NAME]"
click at [1183, 347] on span "[STREET_ADDRESS]" at bounding box center [1124, 350] width 117 height 15
drag, startPoint x: 1284, startPoint y: 350, endPoint x: 1193, endPoint y: 349, distance: 91.0
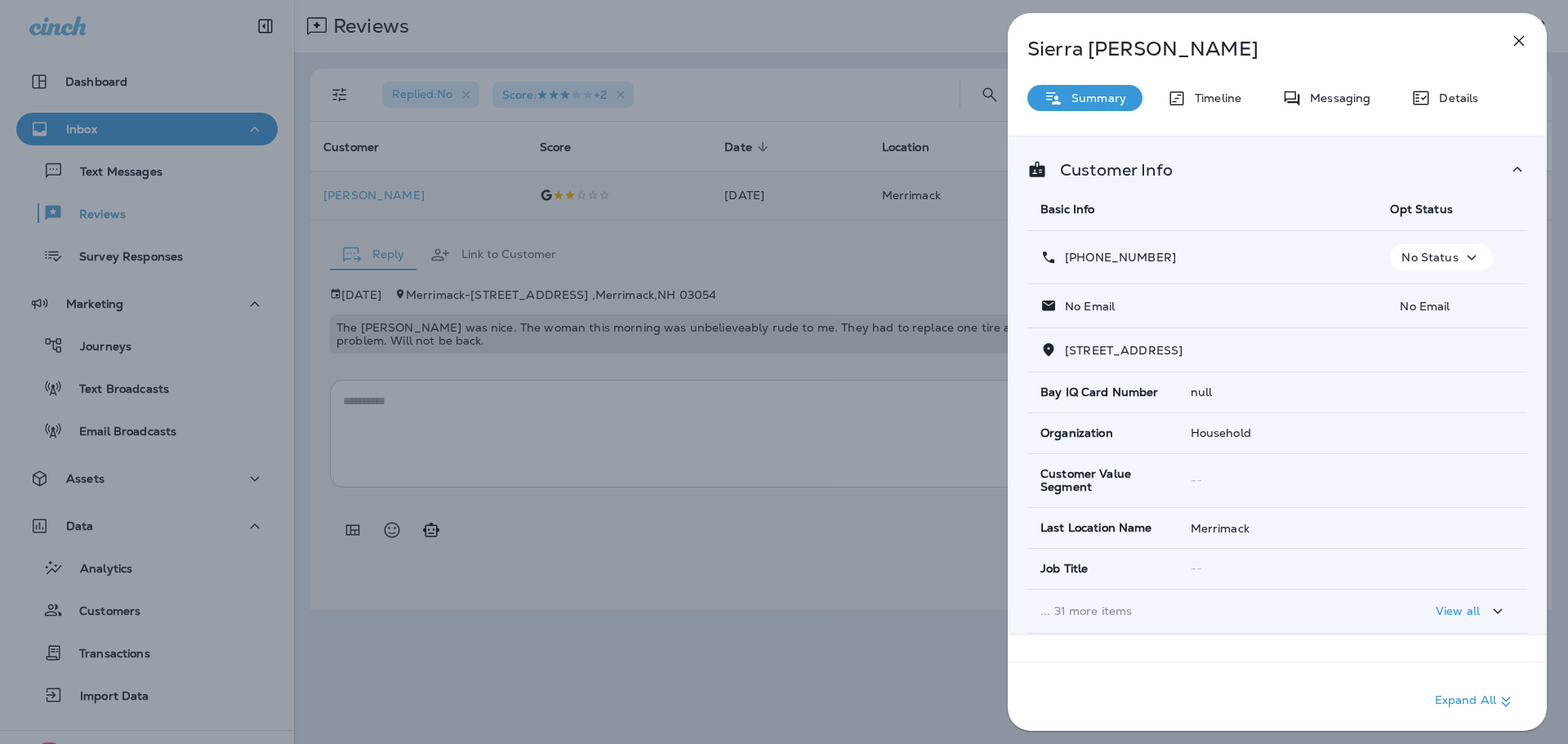
click at [1166, 345] on span "[STREET_ADDRESS]" at bounding box center [1124, 350] width 117 height 15
click at [1183, 351] on span "[STREET_ADDRESS]" at bounding box center [1124, 350] width 117 height 15
drag, startPoint x: 1199, startPoint y: 351, endPoint x: 1064, endPoint y: 345, distance: 135.1
click at [1064, 345] on p "[STREET_ADDRESS]" at bounding box center [1119, 350] width 126 height 13
copy span "[STREET_ADDRESS]"
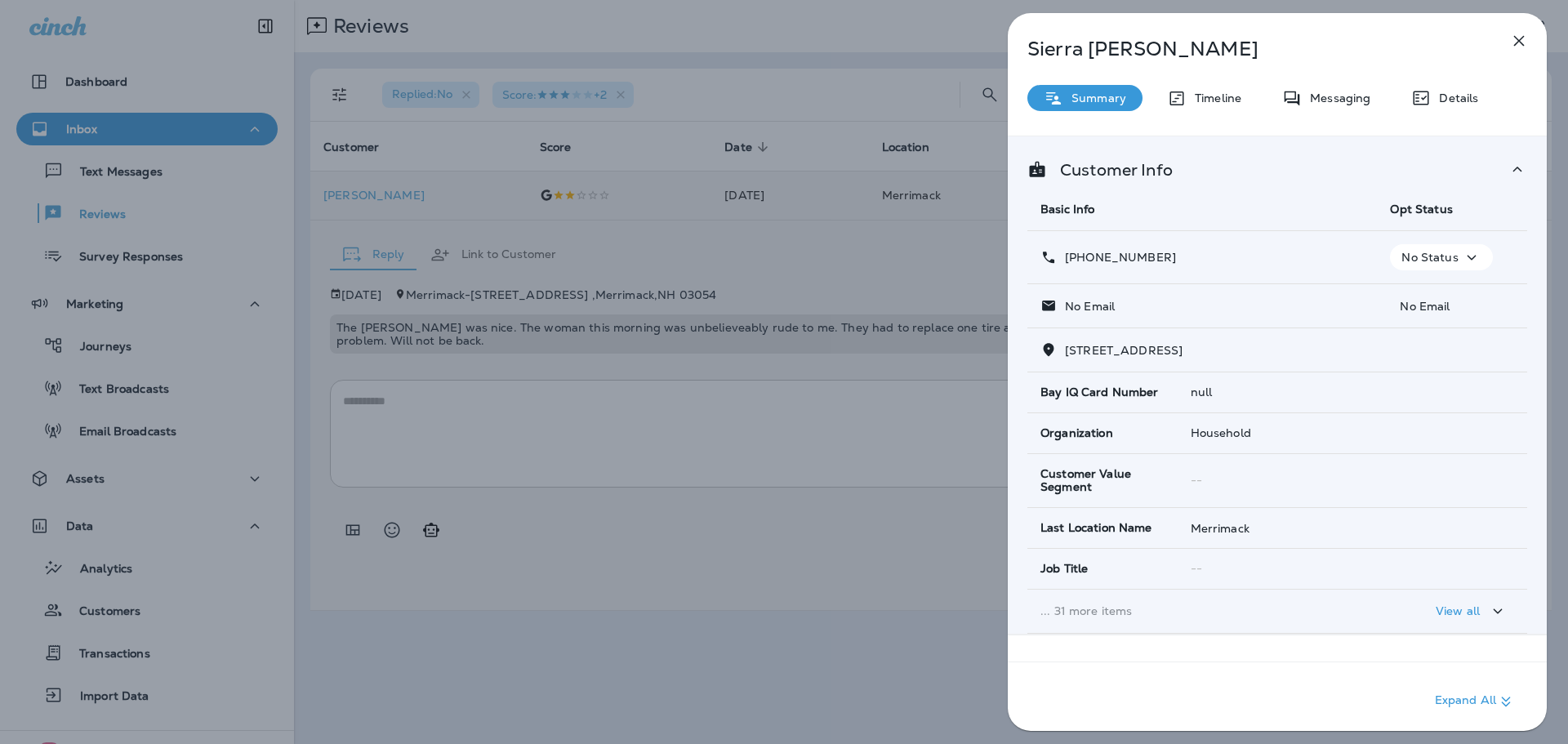
drag, startPoint x: 1181, startPoint y: 261, endPoint x: 1174, endPoint y: 268, distance: 9.9
click at [1181, 261] on div "[PHONE_NUMBER]" at bounding box center [1203, 257] width 324 height 17
drag, startPoint x: 1168, startPoint y: 258, endPoint x: 1079, endPoint y: 261, distance: 89.1
click at [1079, 261] on div "[PHONE_NUMBER]" at bounding box center [1203, 257] width 324 height 17
copy p "[PHONE_NUMBER]"
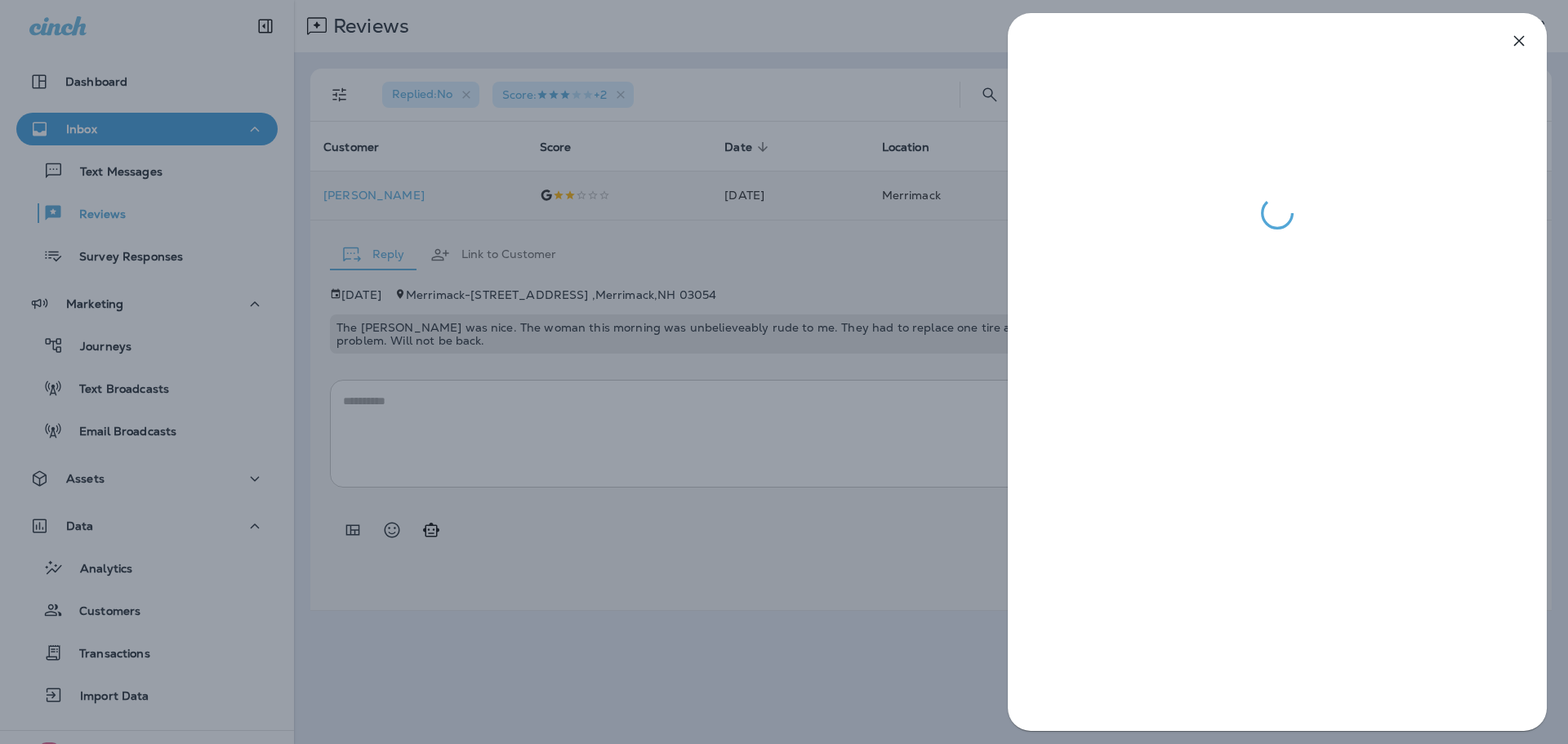
click at [754, 428] on div at bounding box center [784, 372] width 1568 height 744
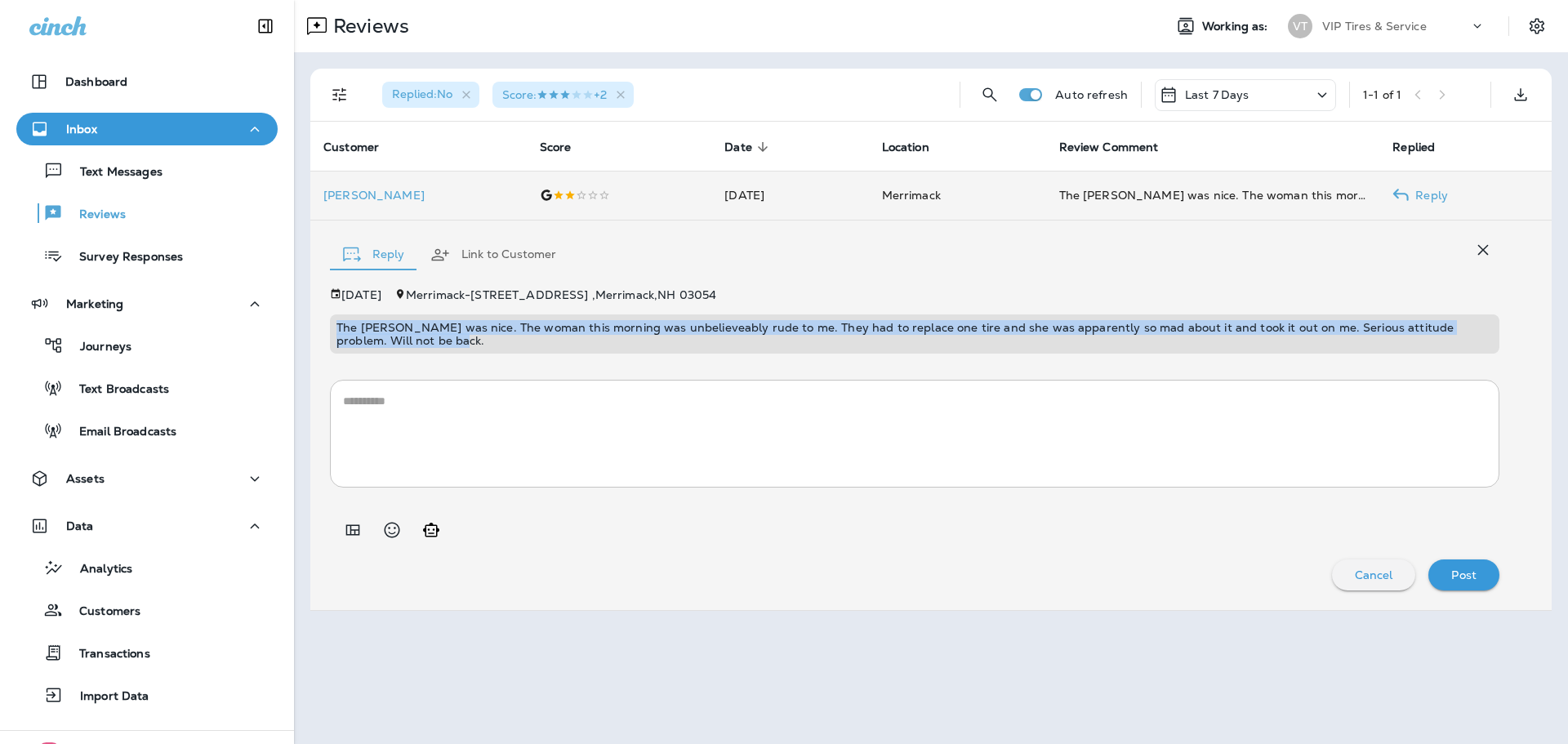
drag, startPoint x: 411, startPoint y: 345, endPoint x: 336, endPoint y: 332, distance: 76.1
click at [336, 332] on div "The [PERSON_NAME] was nice. The woman this morning was unbelieveably rude to me…" at bounding box center [915, 333] width 1169 height 39
copy p "The [PERSON_NAME] was nice. The woman this morning was unbelieveably rude to me…"
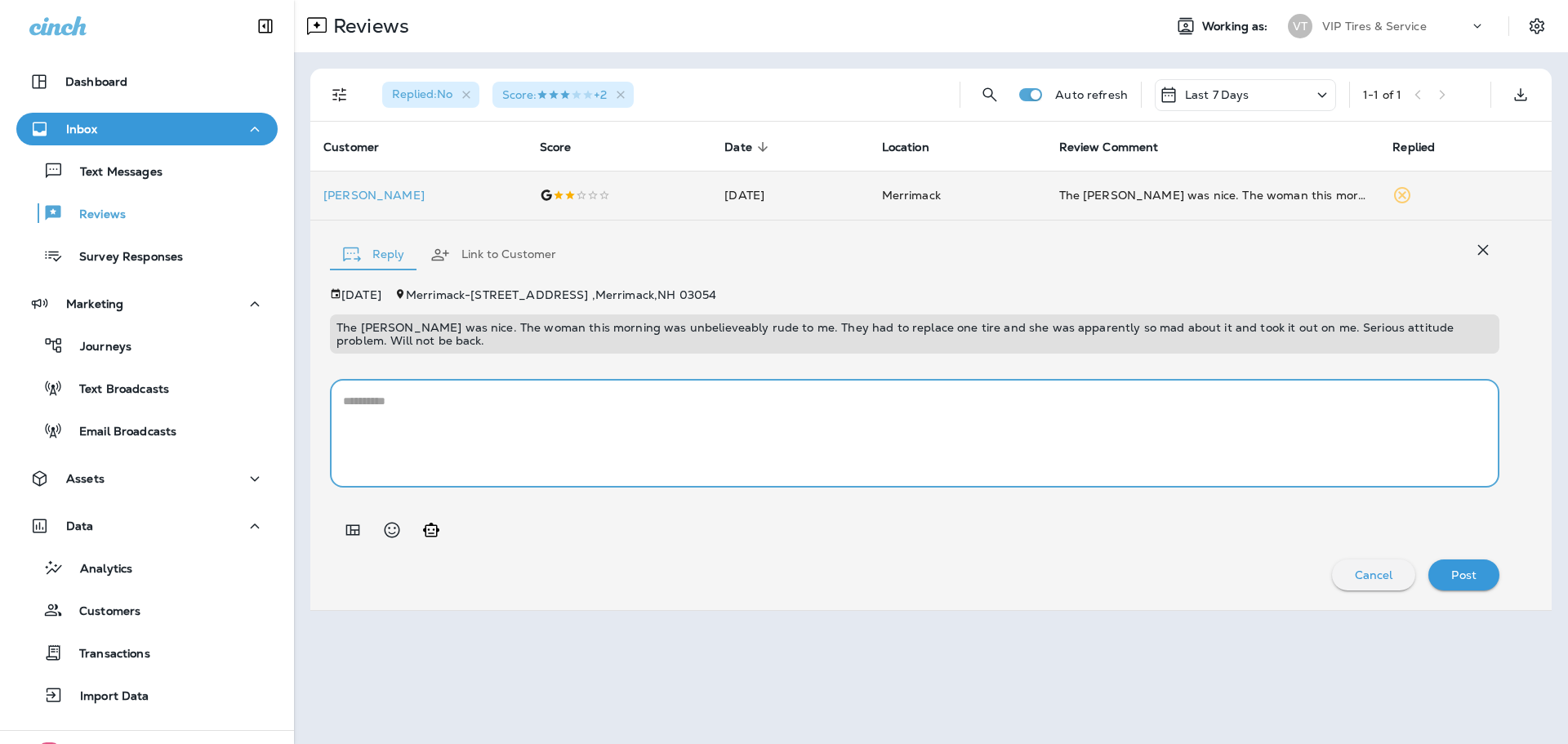
click at [620, 395] on textarea at bounding box center [915, 434] width 1144 height 81
click at [540, 412] on textarea at bounding box center [915, 434] width 1144 height 81
click at [347, 526] on icon "Add in a premade template" at bounding box center [352, 530] width 20 height 20
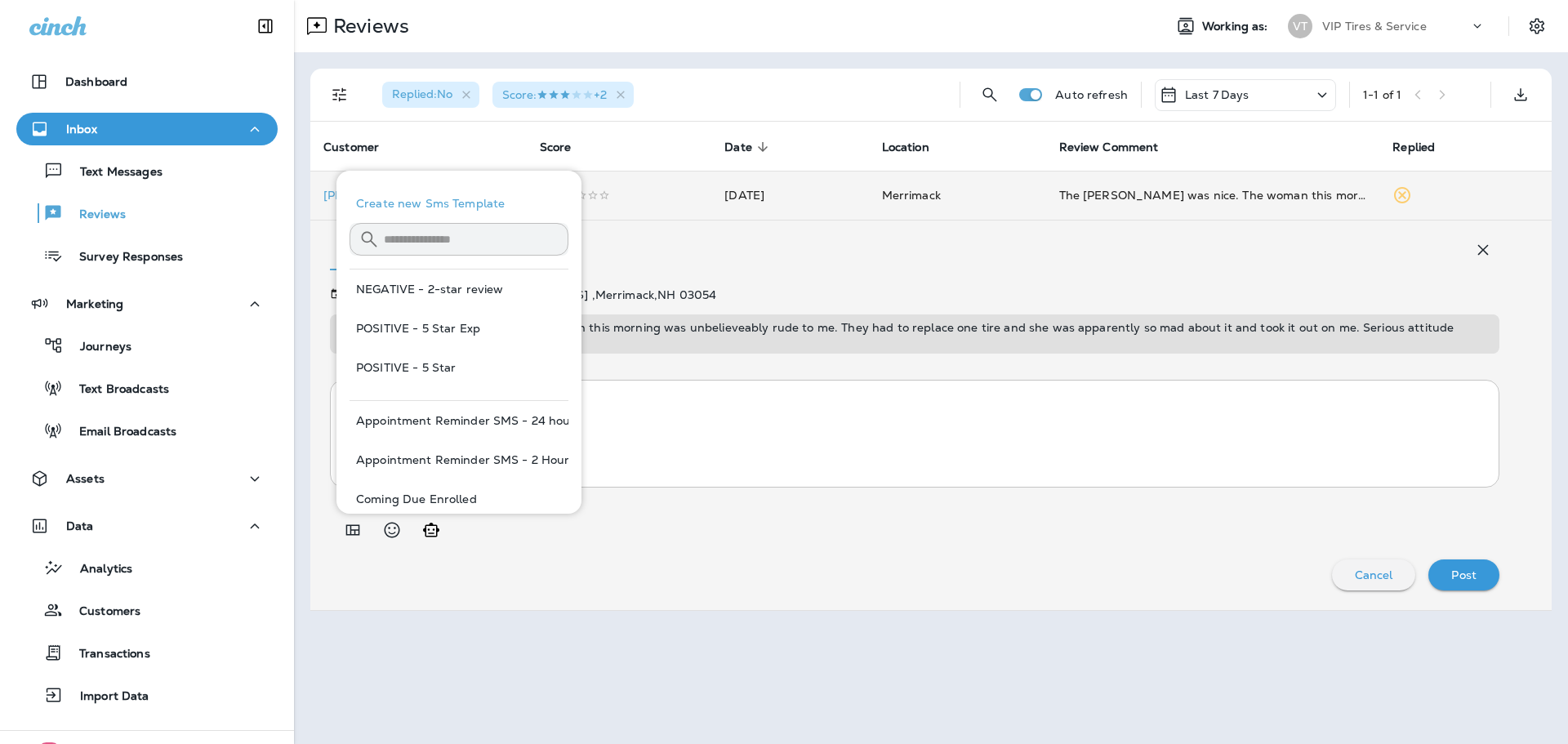
click at [449, 287] on button "NEGATIVE - 2-star review" at bounding box center [458, 289] width 219 height 39
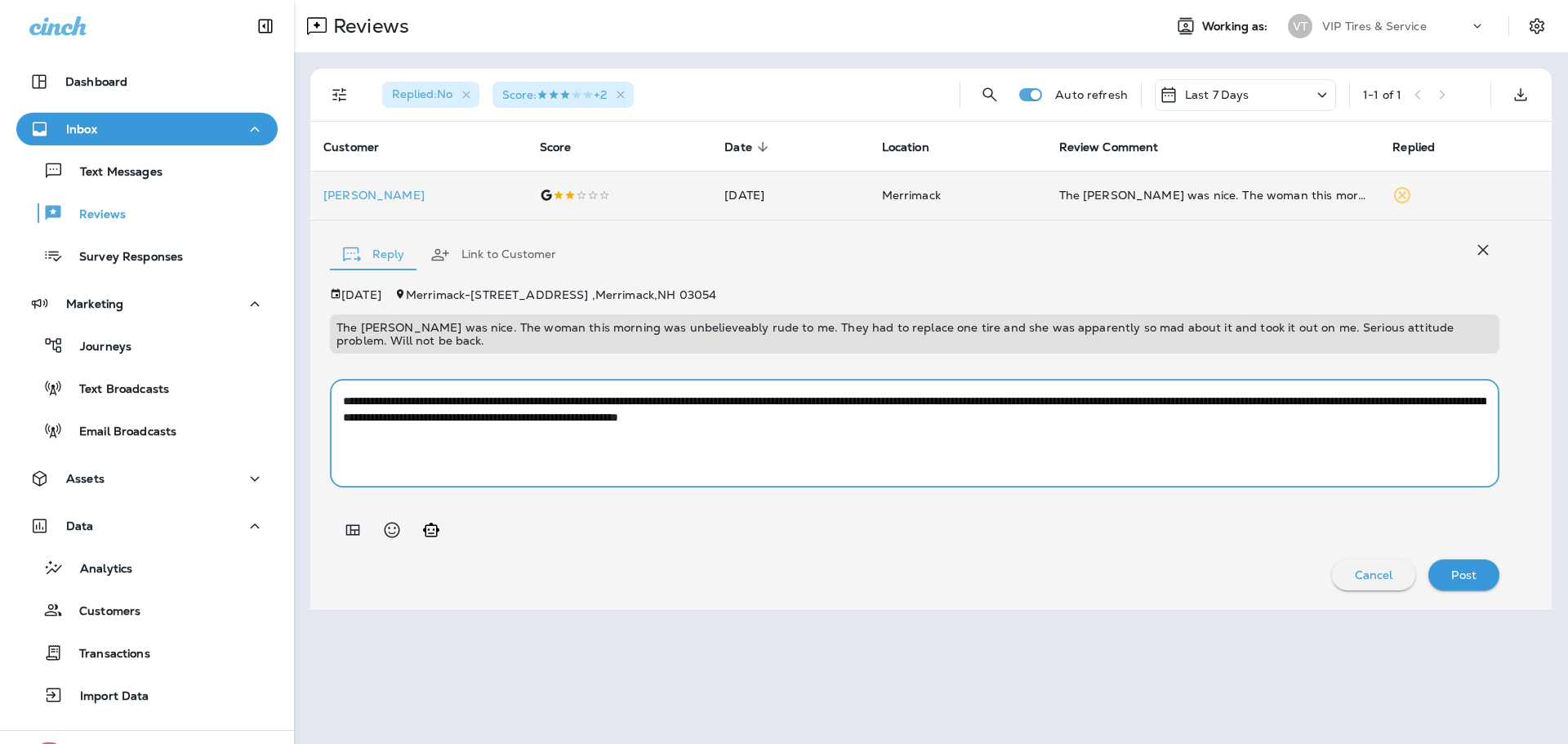
drag, startPoint x: 757, startPoint y: 416, endPoint x: 708, endPoint y: 414, distance: 49.0
click at [708, 414] on textarea "**********" at bounding box center [915, 434] width 1144 height 81
type textarea "**********"
click at [1460, 572] on p "Post" at bounding box center [1464, 575] width 26 height 13
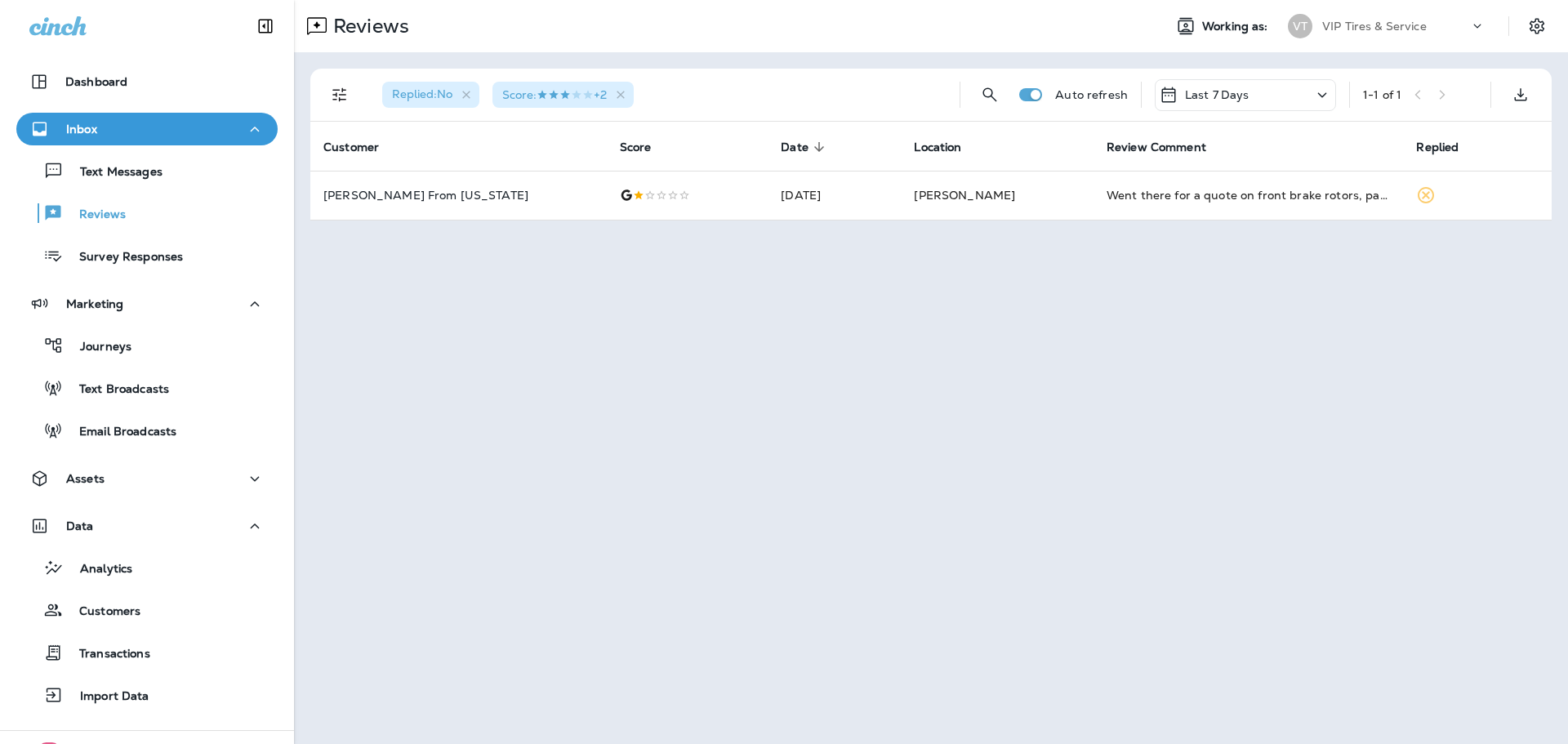
click at [430, 96] on span "Replied : No" at bounding box center [422, 94] width 61 height 15
click at [347, 101] on icon "Filters" at bounding box center [340, 95] width 20 height 20
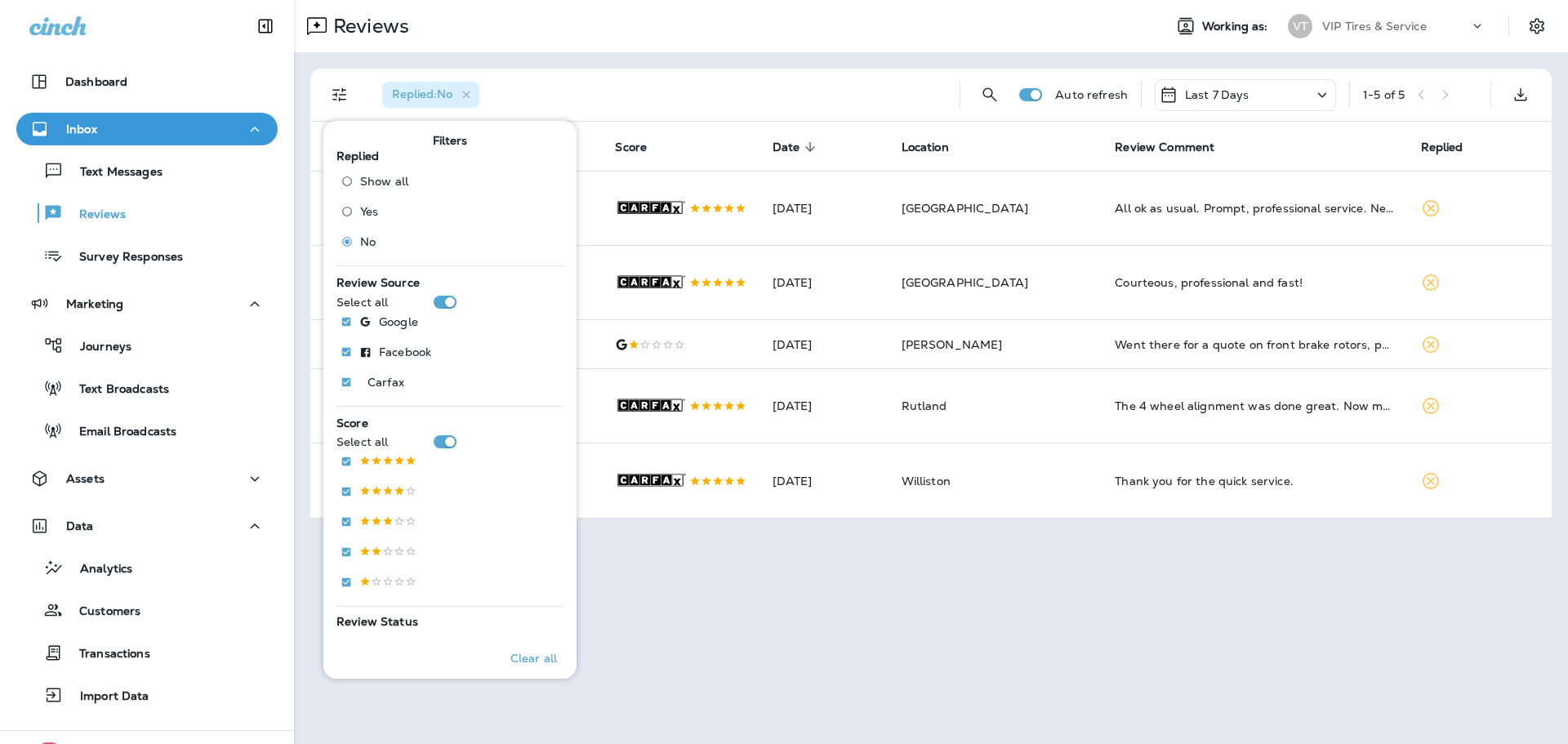
click at [753, 679] on div "Reviews Working as: VT VIP Tires & Service Replied : No Auto refresh Last 7 Day…" at bounding box center [932, 372] width 1274 height 744
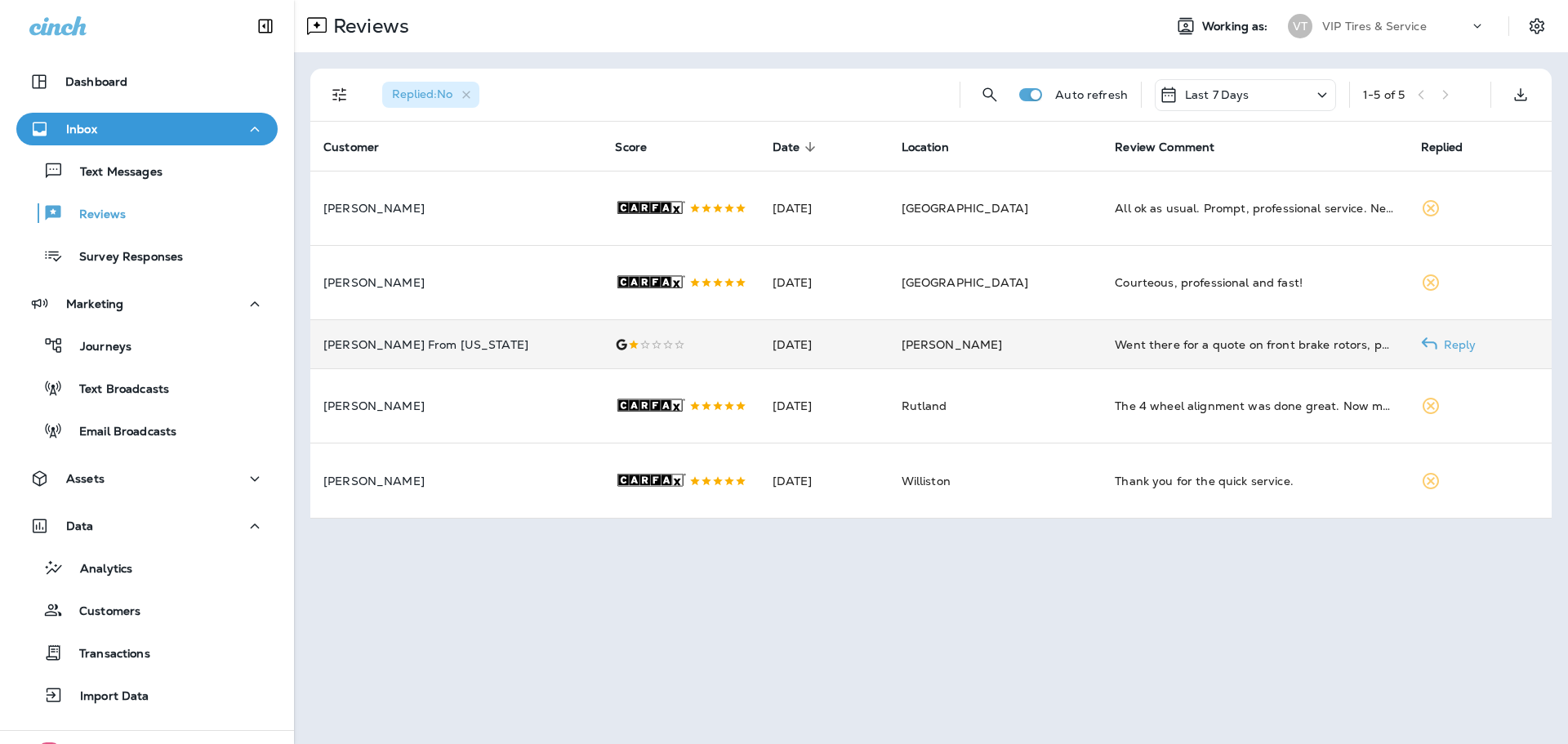
click at [477, 369] on td "[PERSON_NAME] From [US_STATE]" at bounding box center [456, 345] width 292 height 49
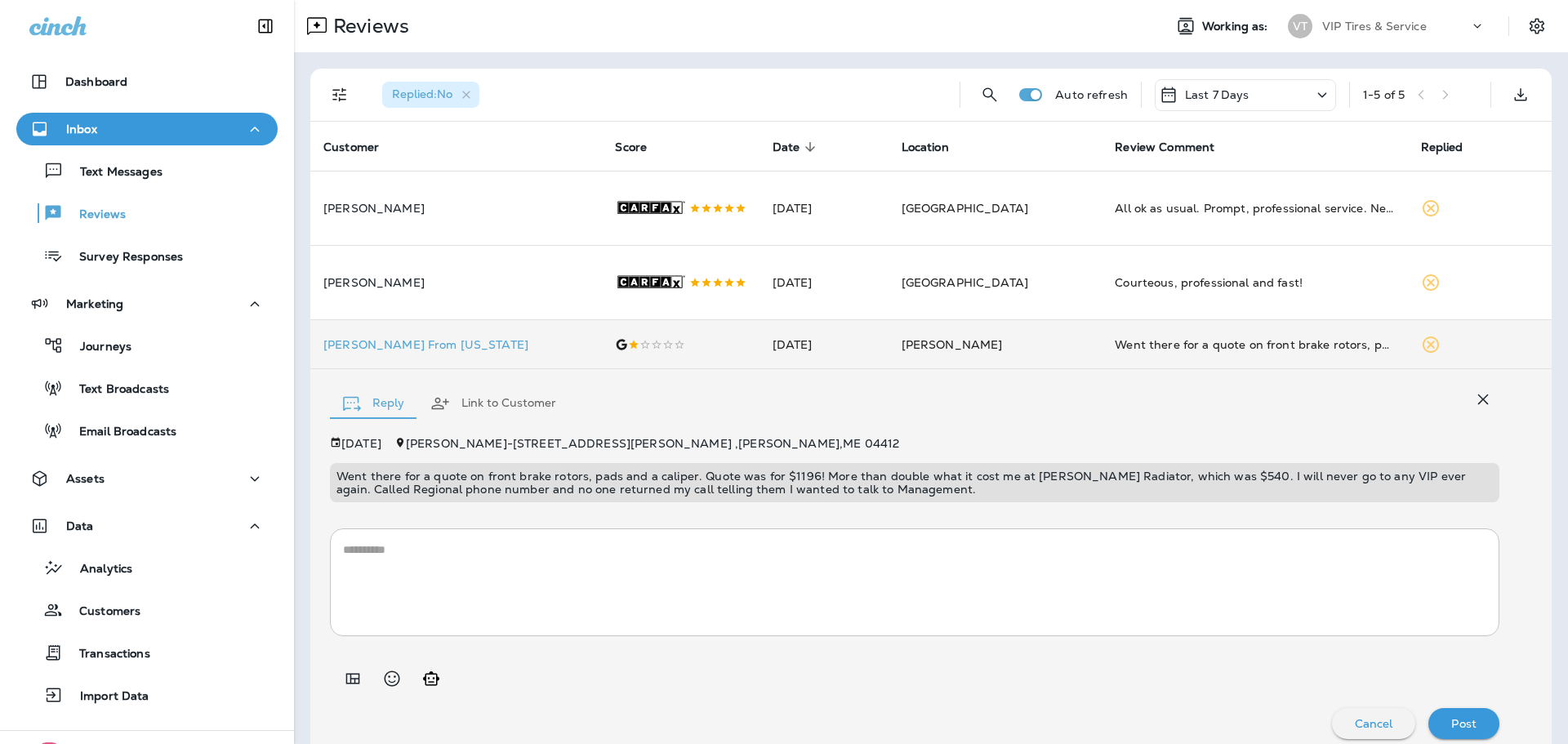
scroll to position [62, 0]
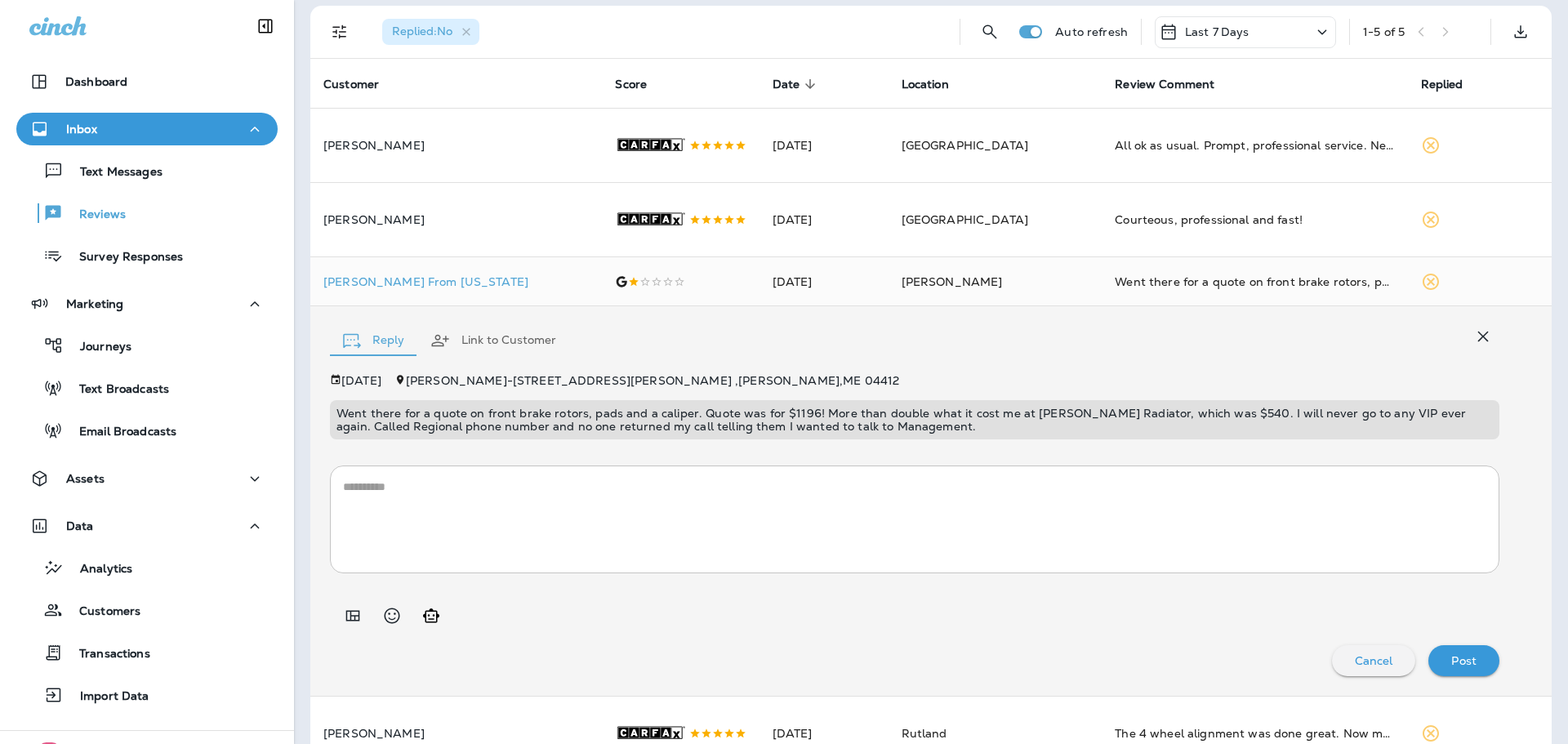
click at [412, 555] on textarea at bounding box center [915, 520] width 1144 height 81
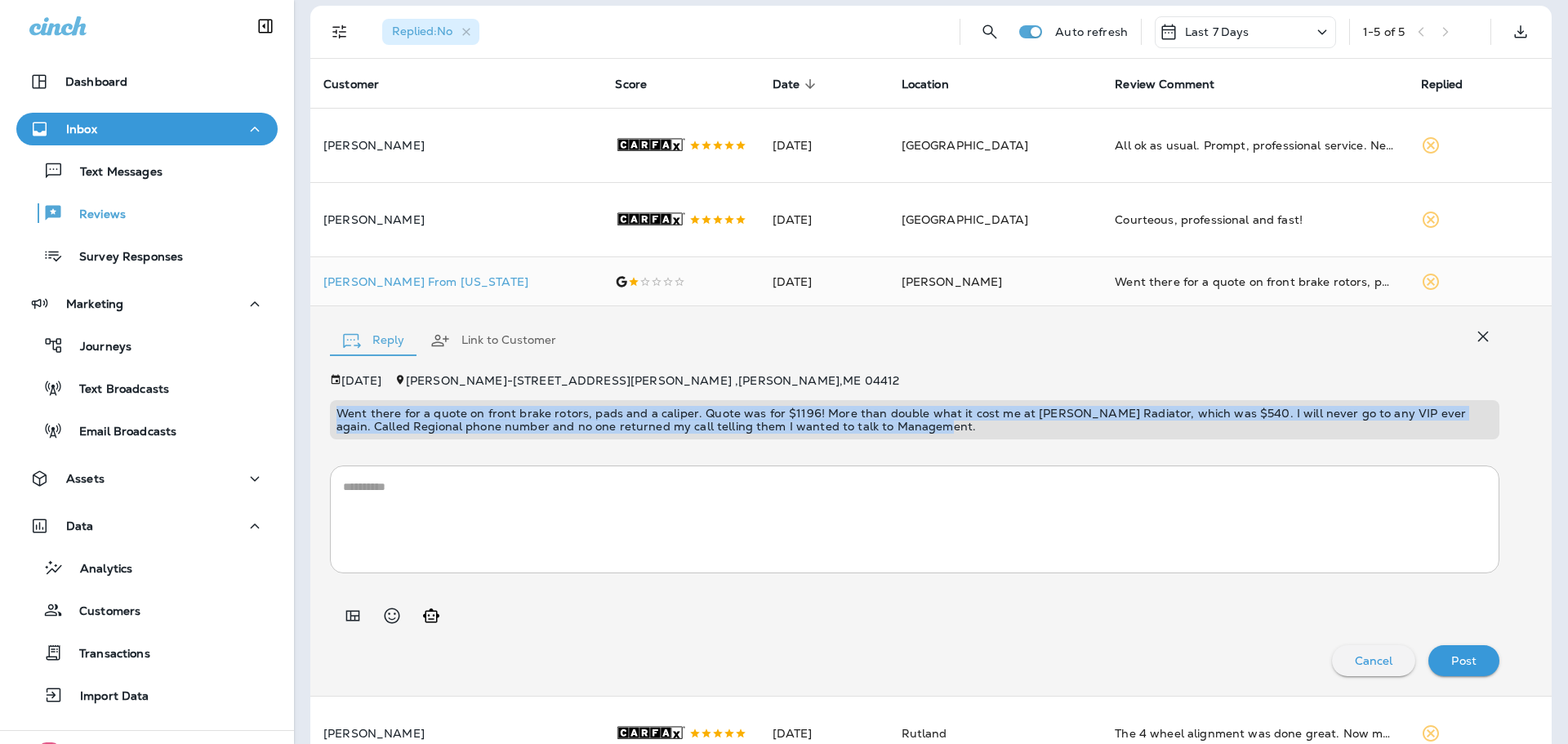
drag, startPoint x: 908, startPoint y: 474, endPoint x: 338, endPoint y: 462, distance: 570.1
click at [338, 433] on p "Went there for a quote on front brake rotors, pads and a caliper. Quote was for…" at bounding box center [915, 420] width 1157 height 27
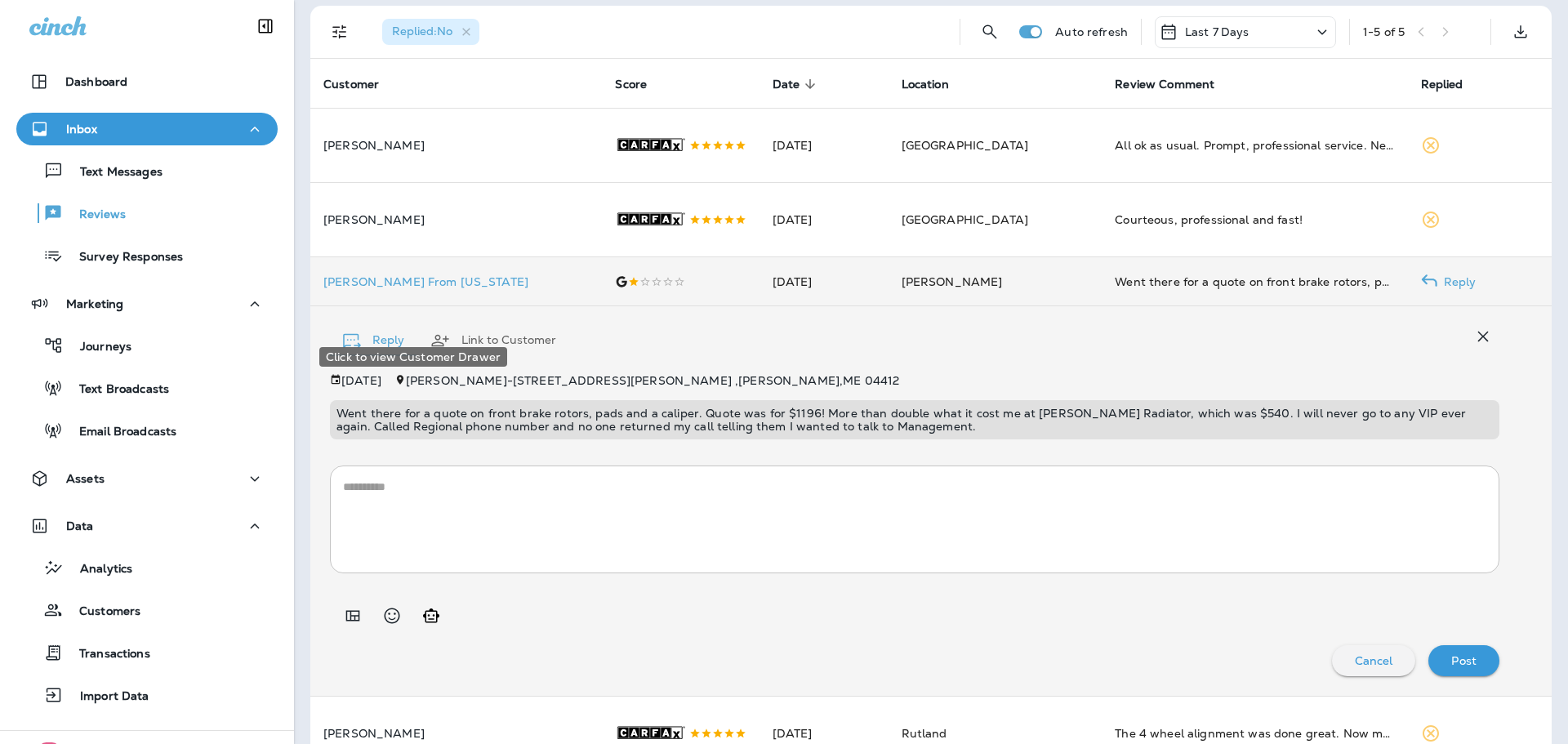
click at [401, 289] on p "[PERSON_NAME] From [US_STATE]" at bounding box center [456, 282] width 265 height 13
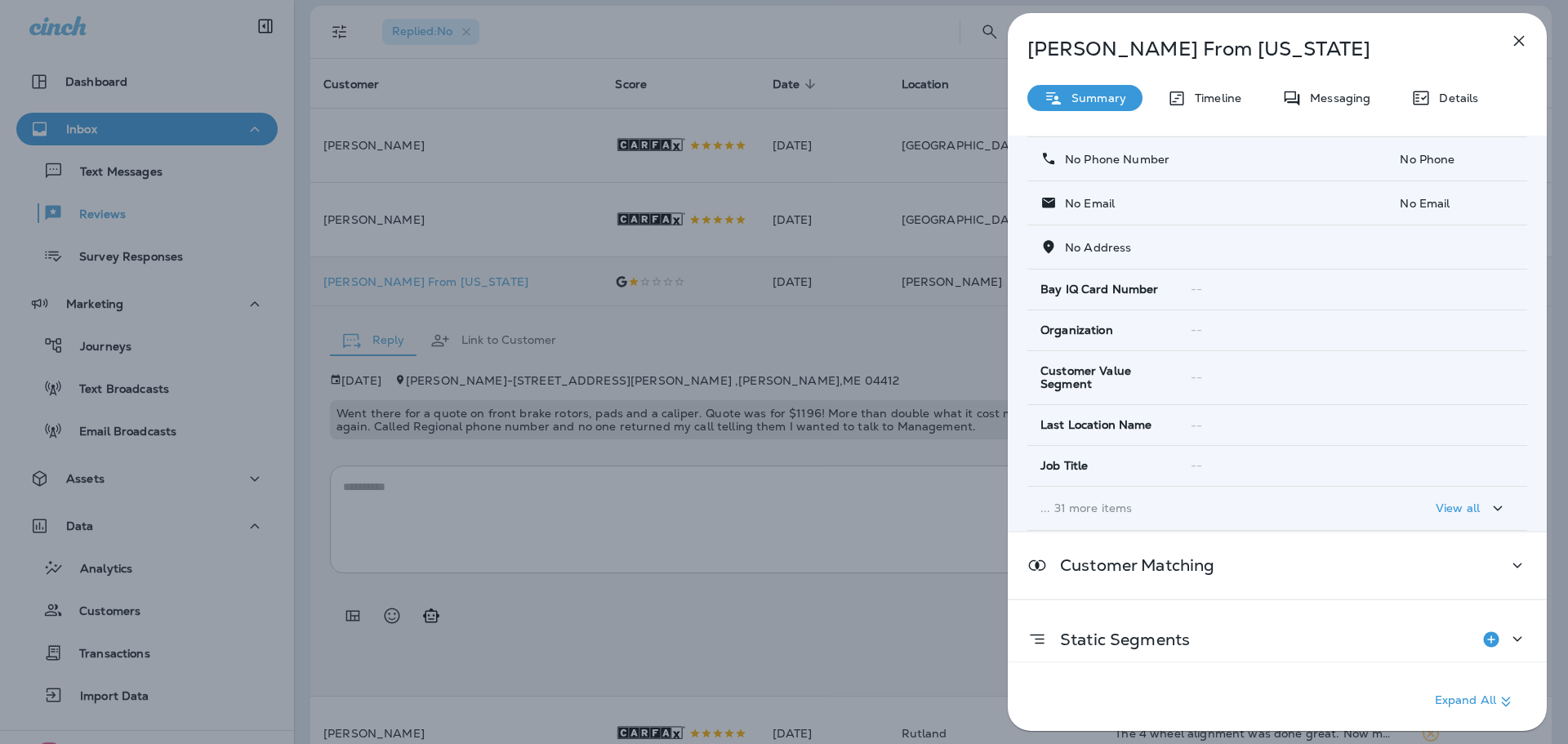
scroll to position [112, 0]
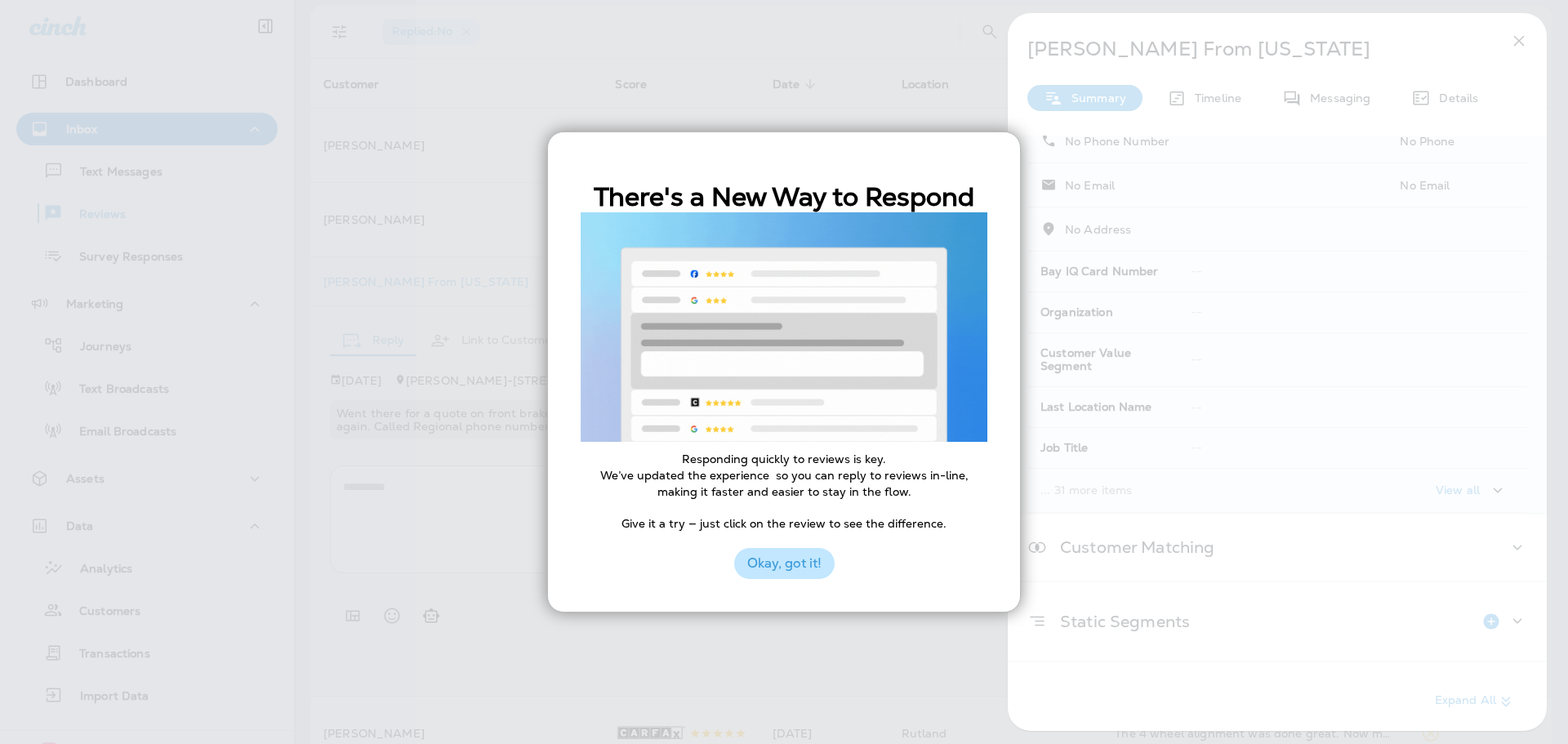
click at [814, 563] on button "Okay, got it!" at bounding box center [785, 563] width 100 height 31
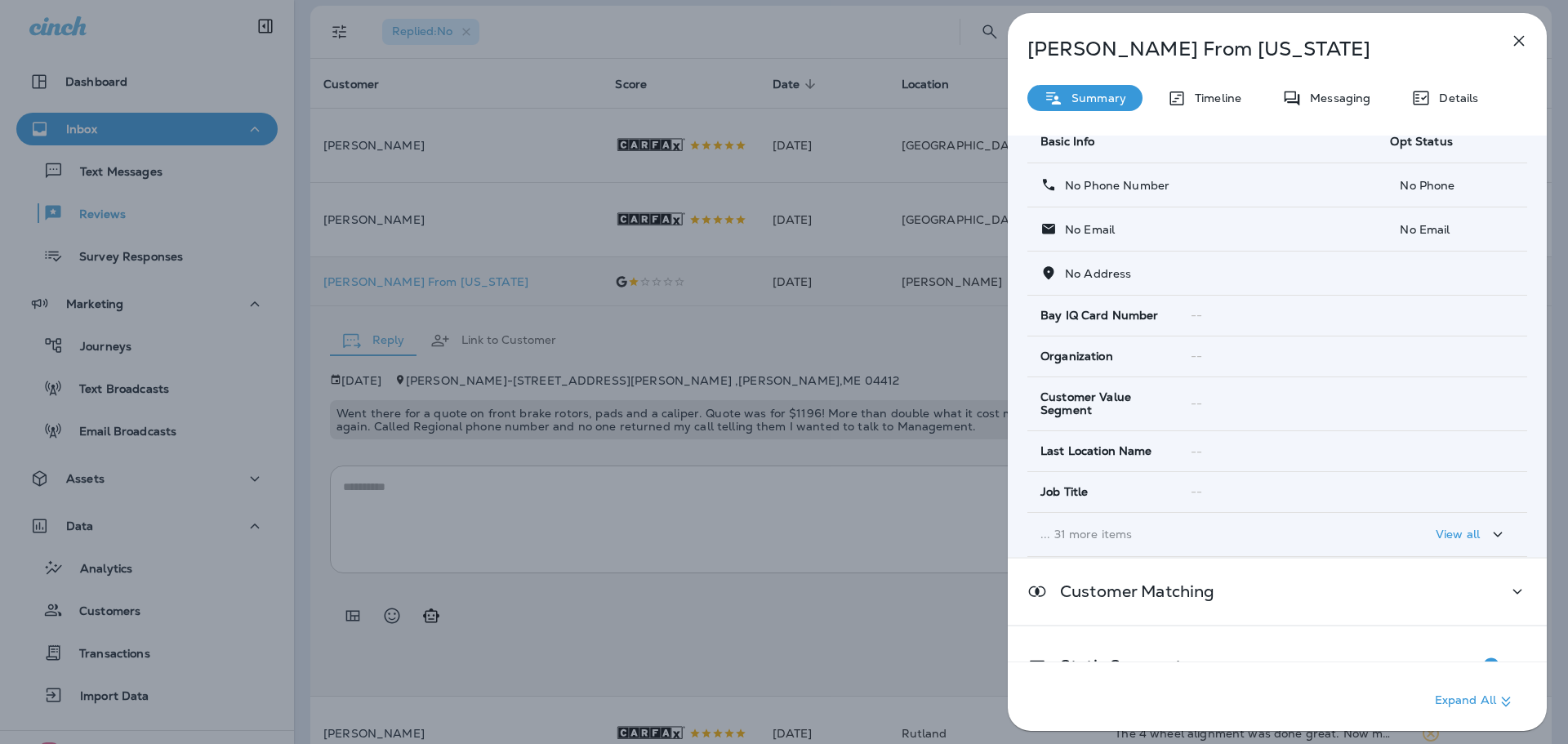
scroll to position [0, 0]
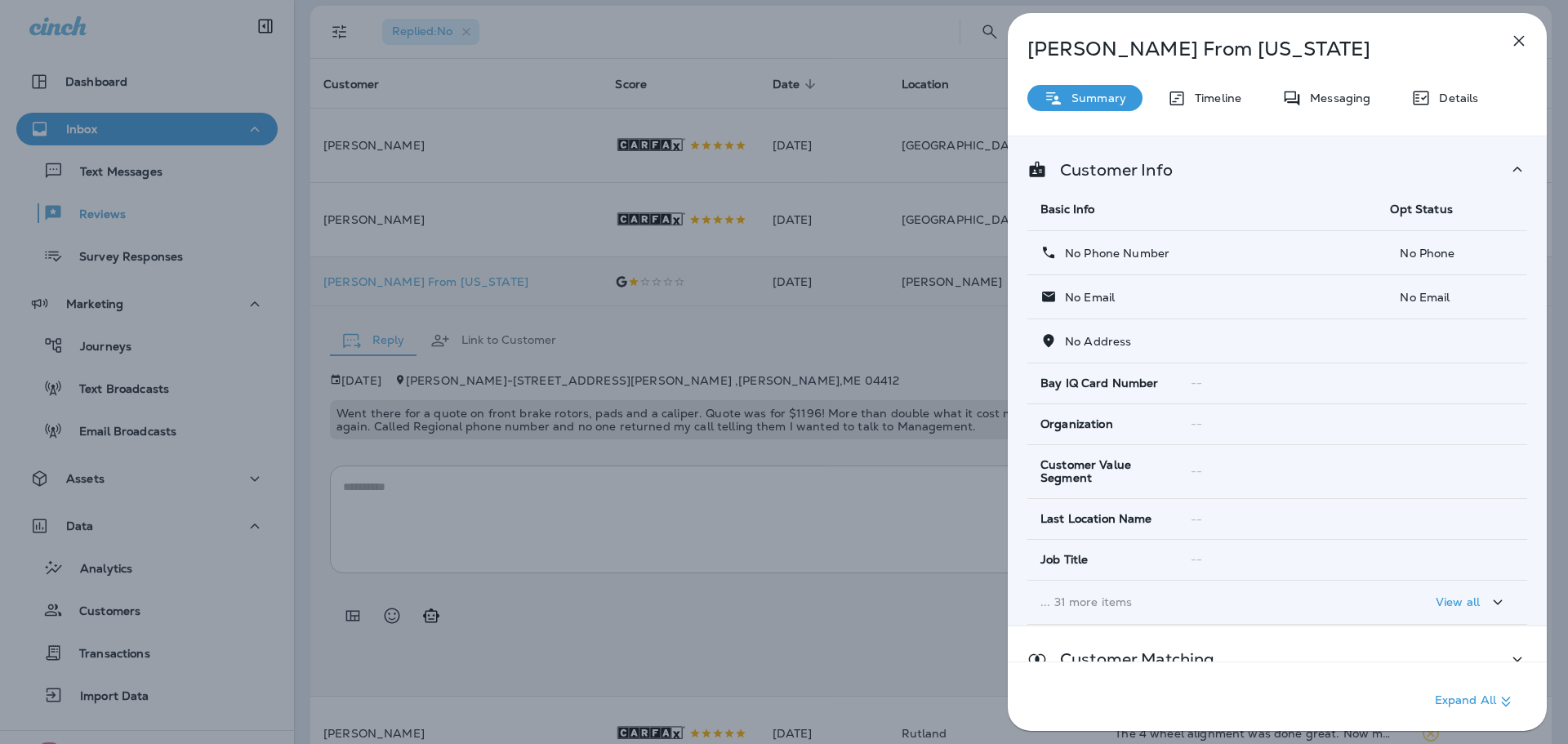
click at [850, 570] on div "[PERSON_NAME] From [US_STATE] Summary Timeline Messaging Details Customer Info …" at bounding box center [784, 372] width 1568 height 744
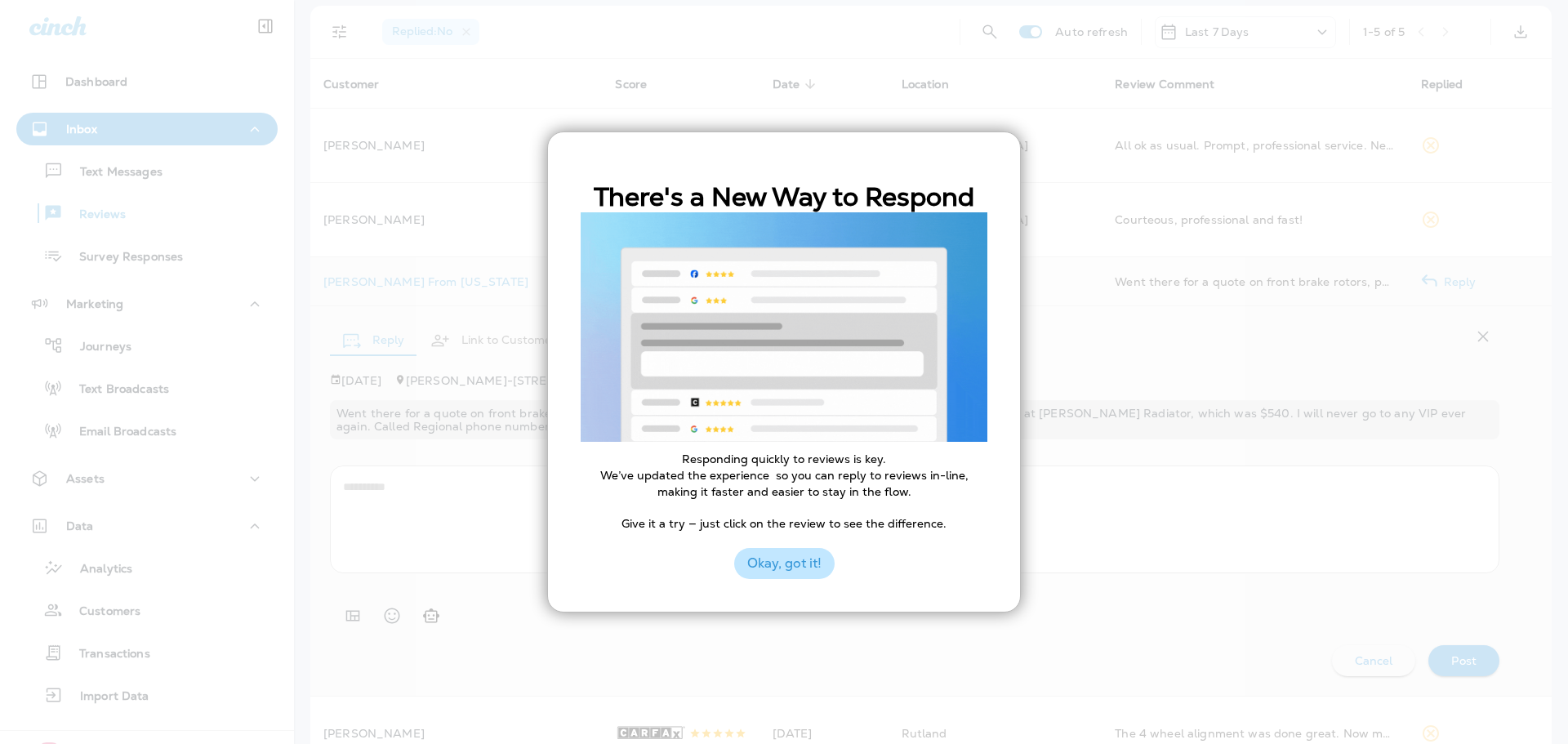
click at [817, 567] on button "Okay, got it!" at bounding box center [785, 563] width 100 height 31
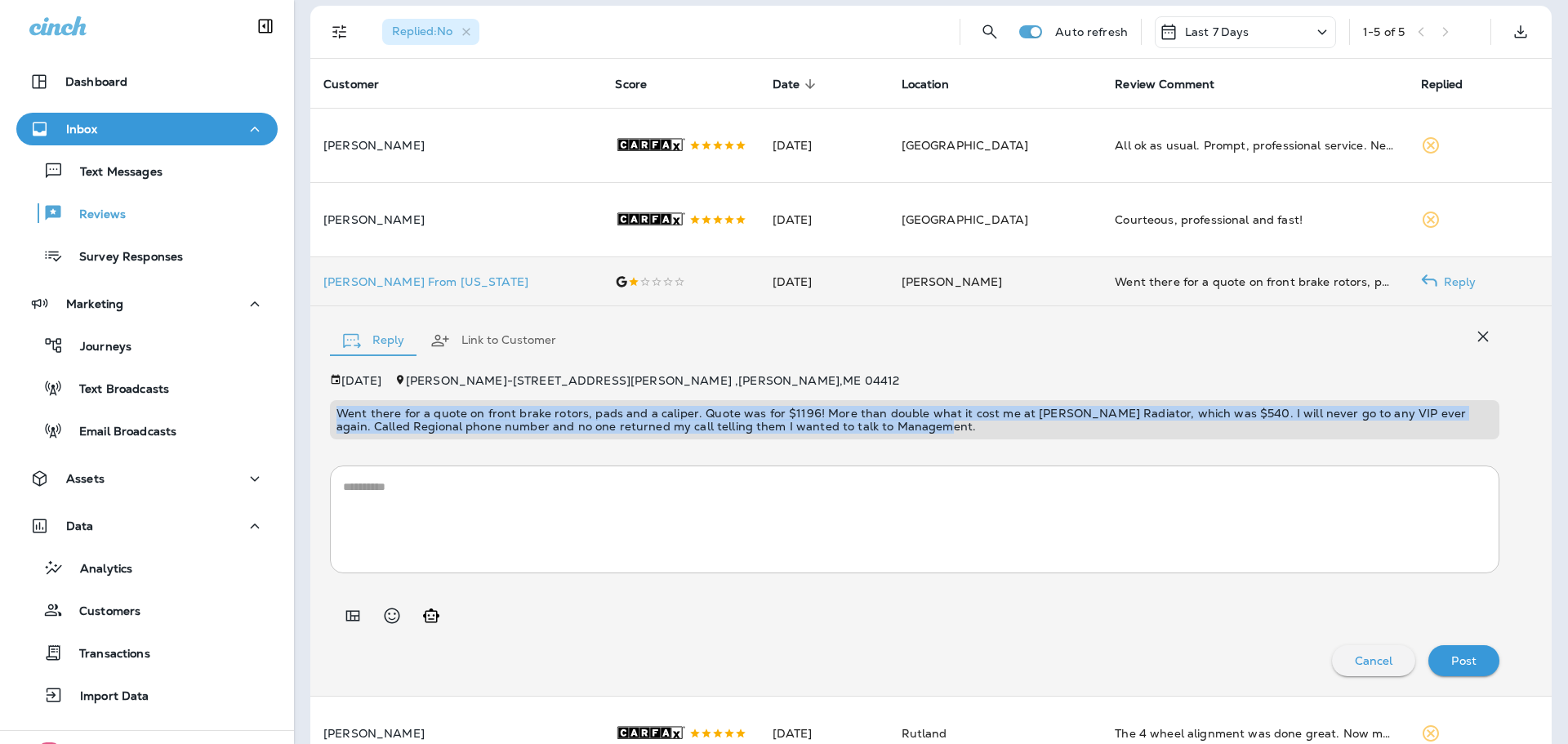
drag, startPoint x: 903, startPoint y: 478, endPoint x: 335, endPoint y: 462, distance: 568.2
click at [335, 439] on div "Went there for a quote on front brake rotors, pads and a caliper. Quote was for…" at bounding box center [915, 419] width 1169 height 39
copy p "Went there for a quote on front brake rotors, pads and a caliper. Quote was for…"
drag, startPoint x: 663, startPoint y: 538, endPoint x: 647, endPoint y: 544, distance: 17.1
click at [663, 538] on textarea at bounding box center [915, 520] width 1144 height 81
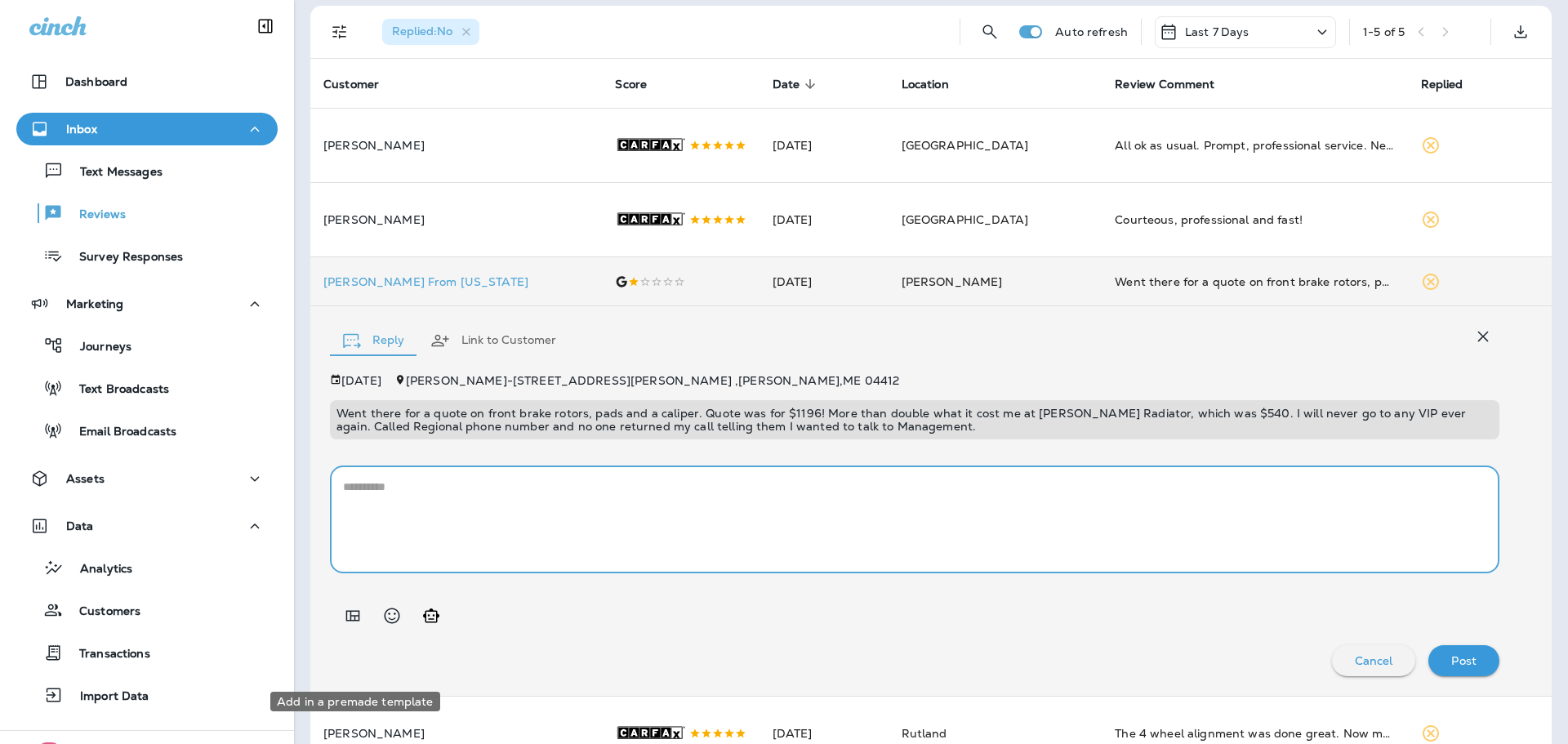
click at [353, 626] on icon "Add in a premade template" at bounding box center [352, 615] width 20 height 20
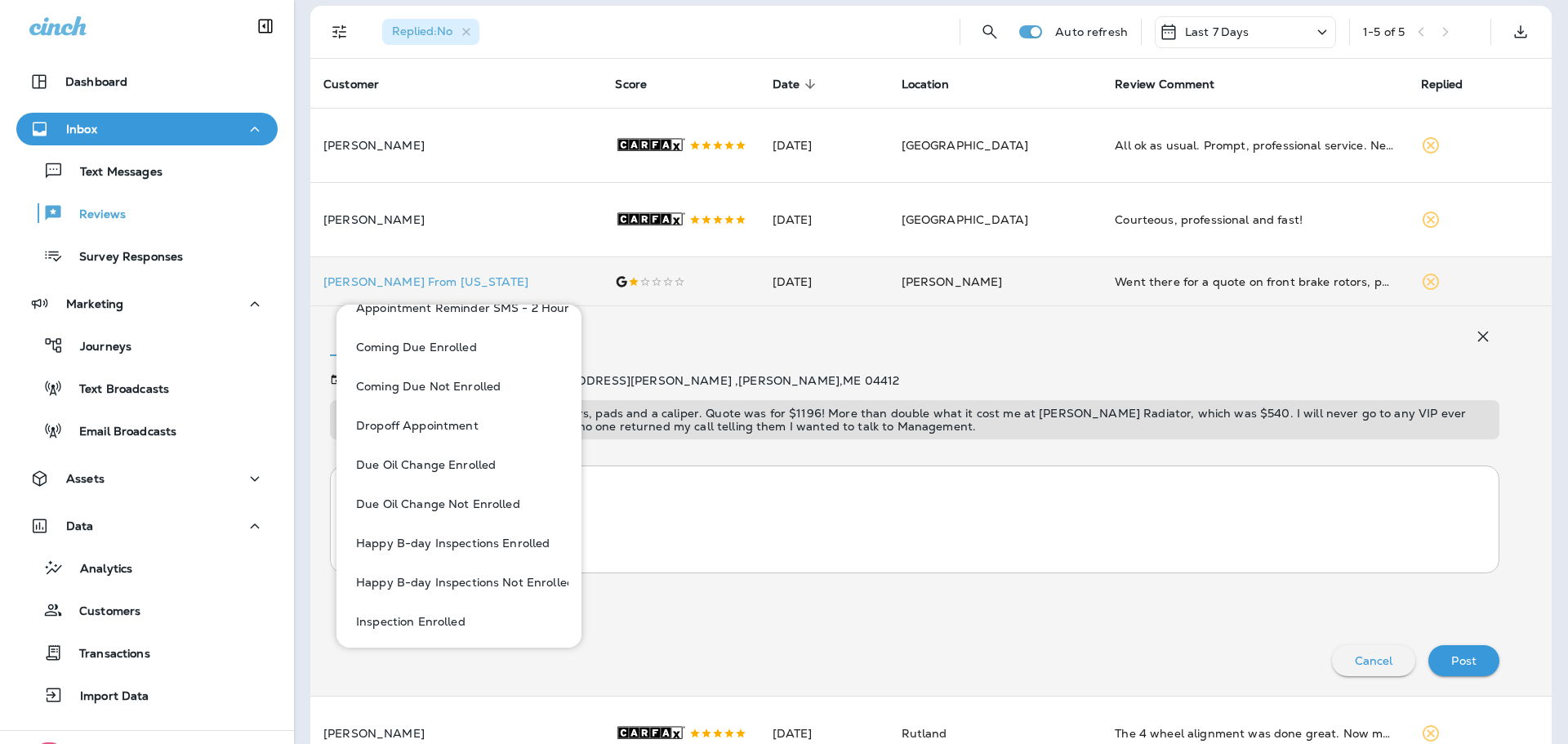
scroll to position [408, 0]
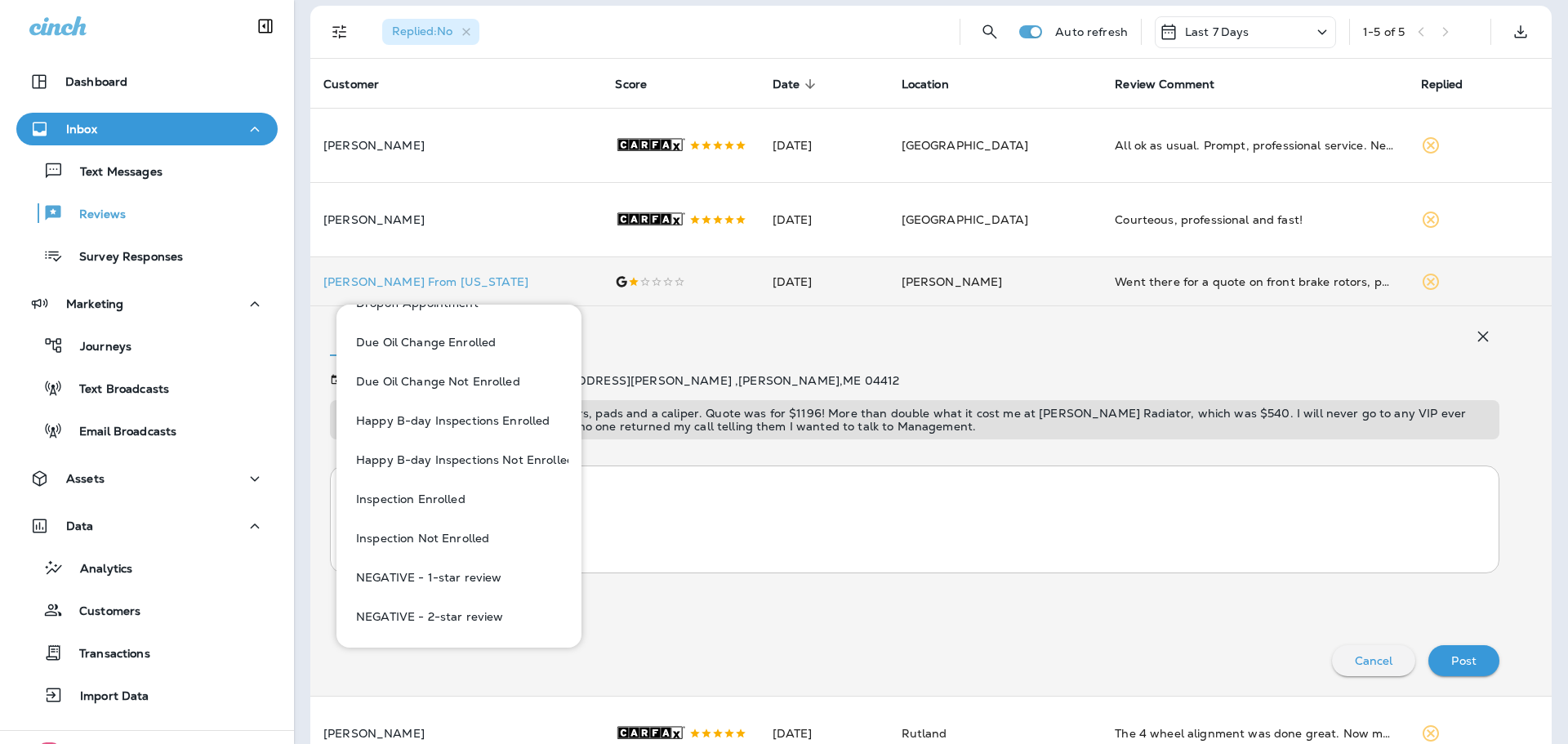
click at [453, 575] on button "NEGATIVE - 1-star review" at bounding box center [458, 576] width 219 height 39
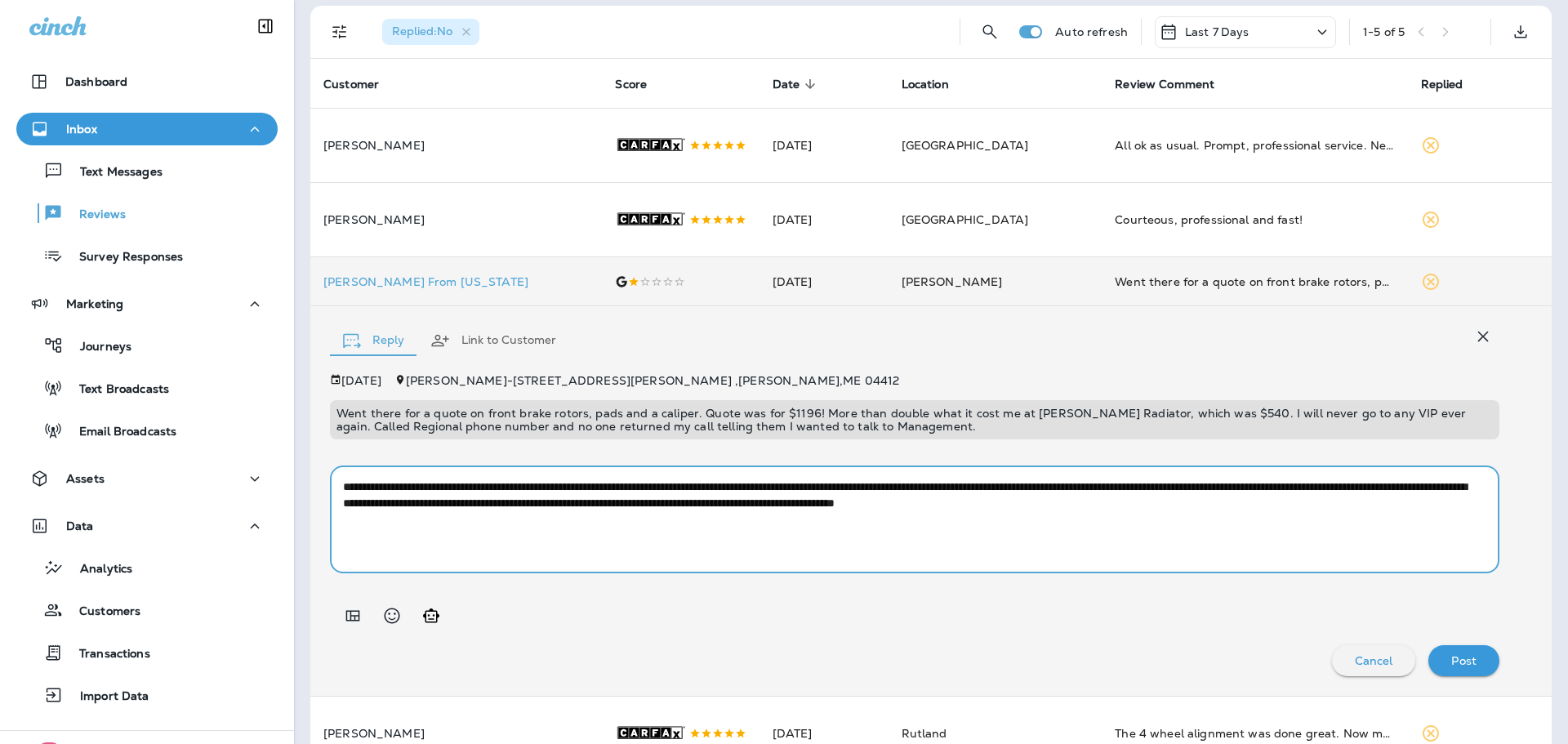
drag, startPoint x: 739, startPoint y: 553, endPoint x: 690, endPoint y: 554, distance: 49.0
click at [690, 554] on textarea "**********" at bounding box center [908, 520] width 1131 height 81
type textarea "**********"
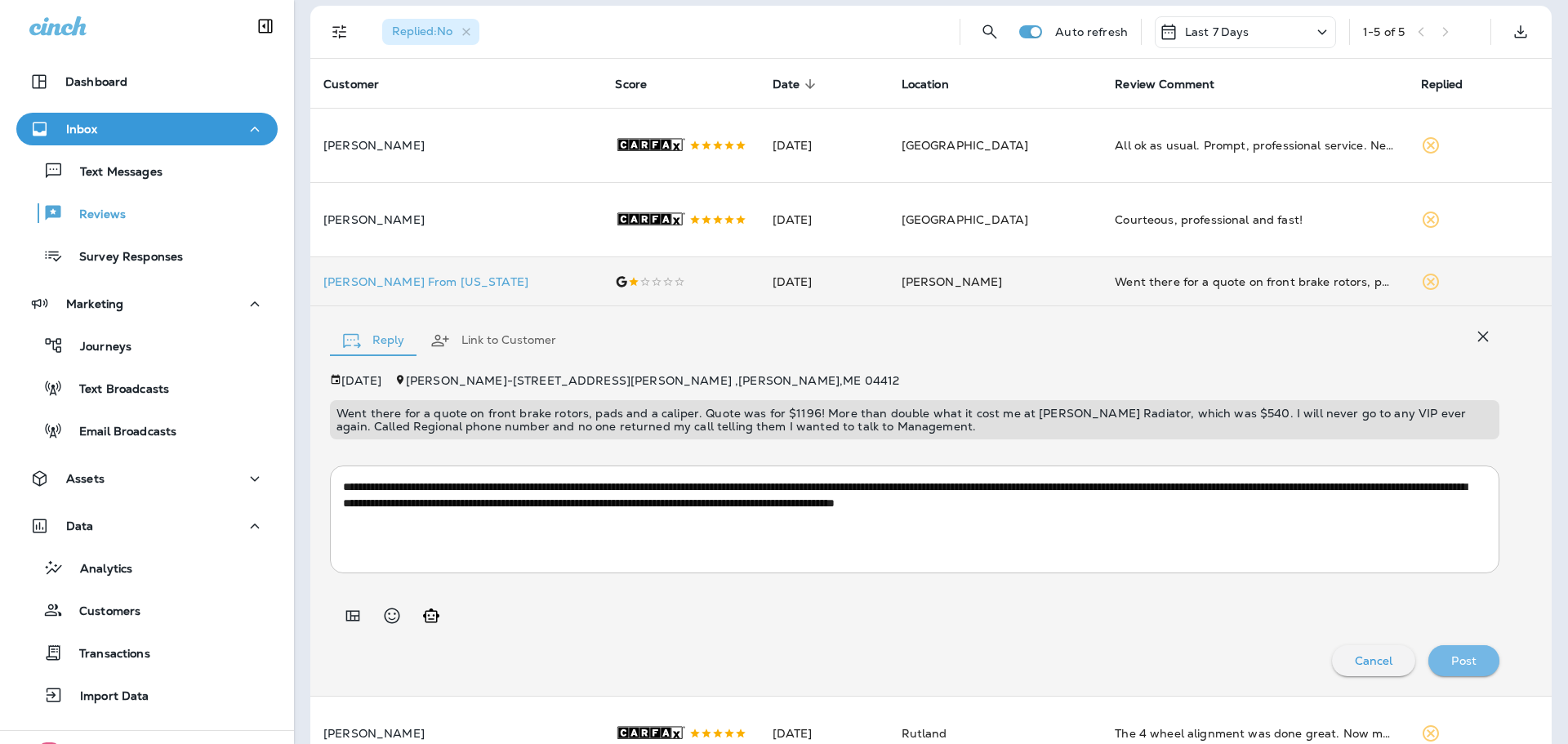
click at [1464, 667] on p "Post" at bounding box center [1464, 661] width 26 height 13
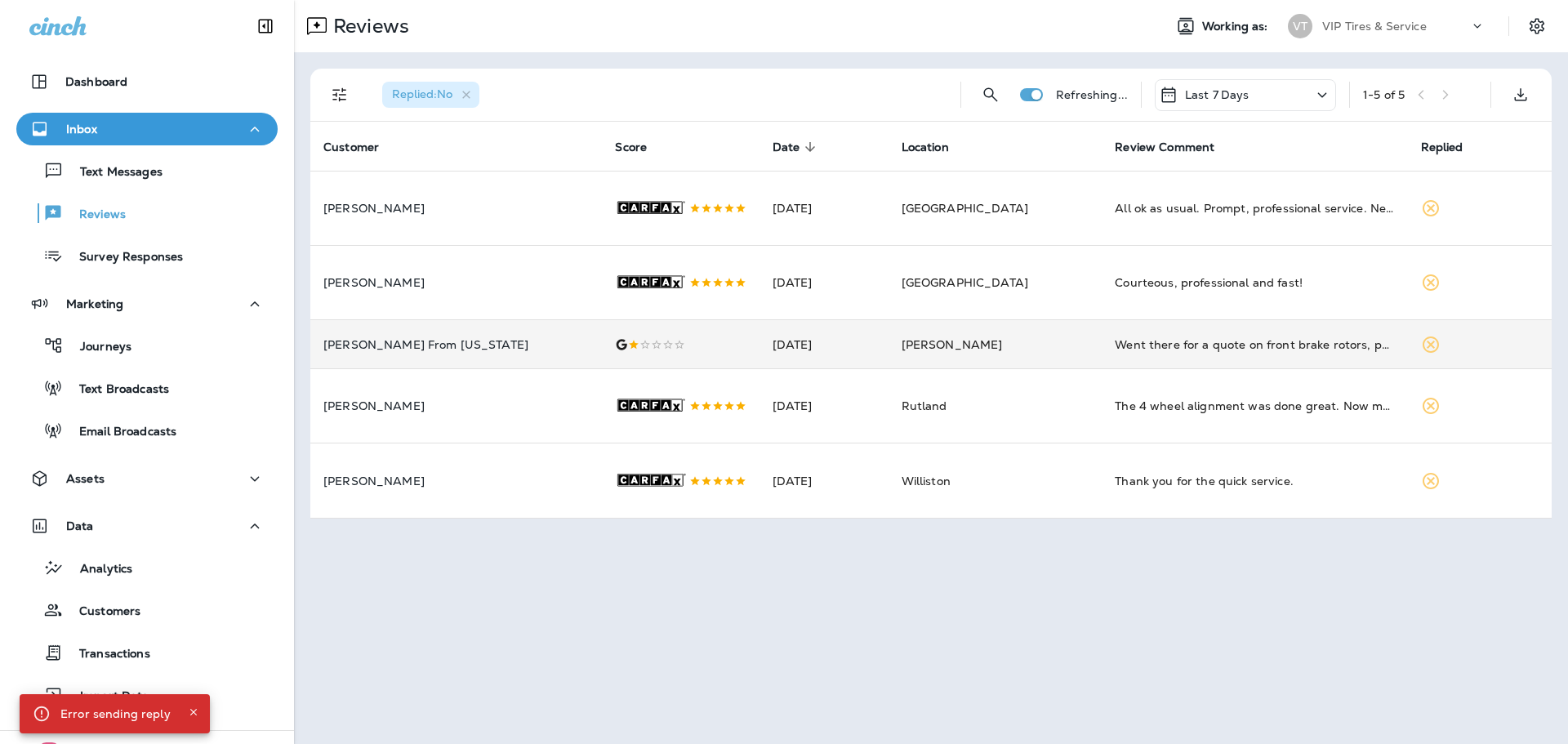
scroll to position [0, 0]
